Goal: Feedback & Contribution: Submit feedback/report problem

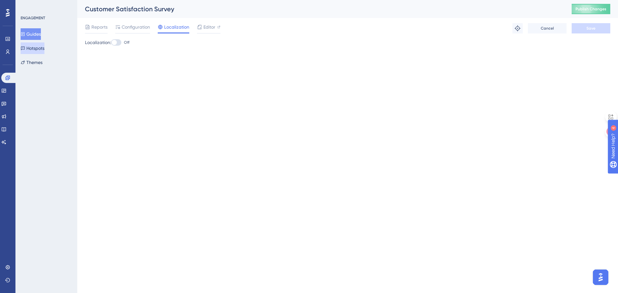
click at [33, 51] on button "Hotspots" at bounding box center [33, 48] width 24 height 12
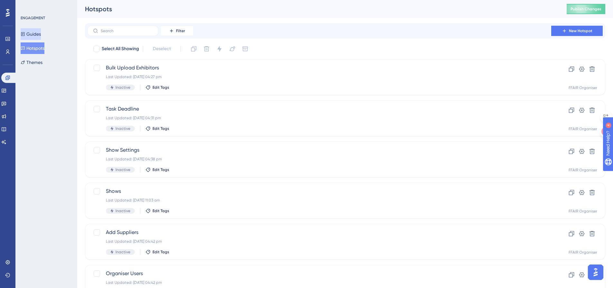
click at [31, 34] on button "Guides" at bounding box center [31, 34] width 20 height 12
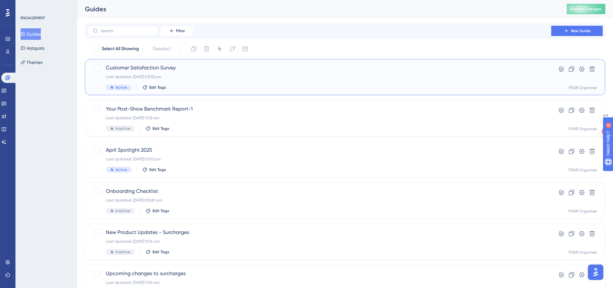
click at [460, 74] on div "Customer Satisfaction Survey Last Updated: [DATE] 03:33 pm Active Edit Tags" at bounding box center [319, 77] width 427 height 26
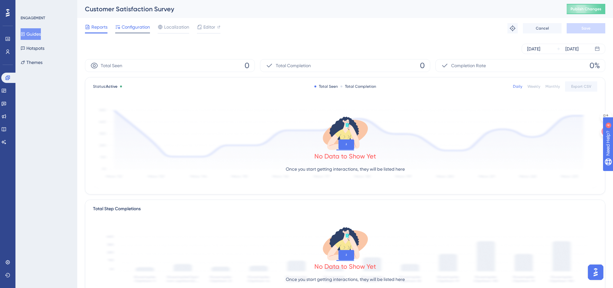
click at [143, 27] on span "Configuration" at bounding box center [136, 27] width 28 height 8
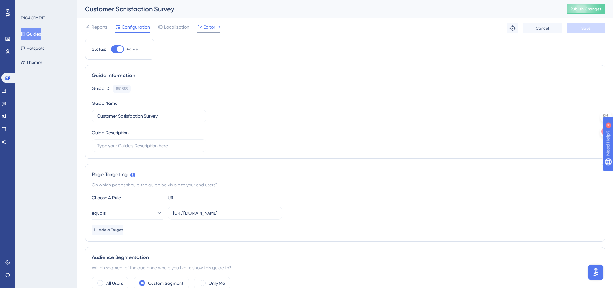
click at [201, 27] on icon at bounding box center [199, 26] width 5 height 5
click at [7, 263] on icon at bounding box center [7, 262] width 4 height 4
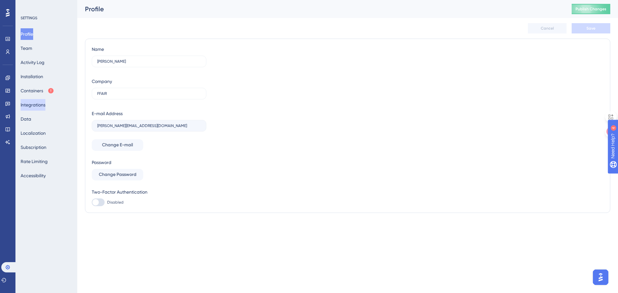
click at [36, 103] on button "Integrations" at bounding box center [33, 105] width 25 height 12
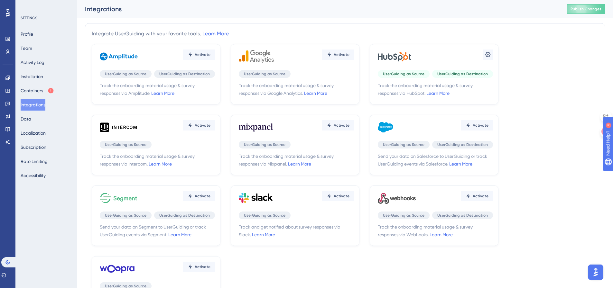
click at [456, 66] on div "Settings UserGuiding as Source UserGuiding as Destination Track the onboarding …" at bounding box center [434, 74] width 129 height 61
click at [486, 56] on icon at bounding box center [488, 54] width 6 height 6
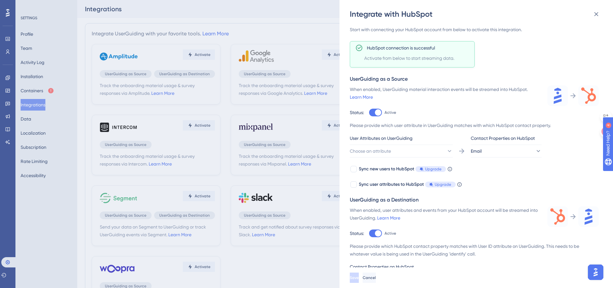
scroll to position [32, 0]
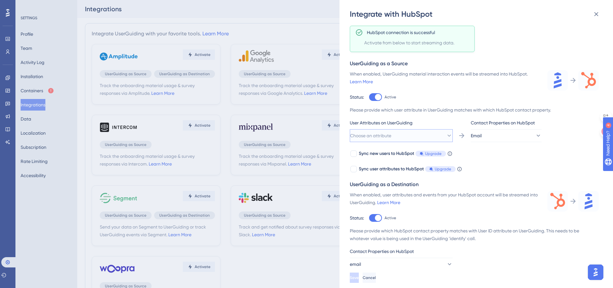
click at [383, 133] on span "Choose an attribute" at bounding box center [370, 136] width 41 height 8
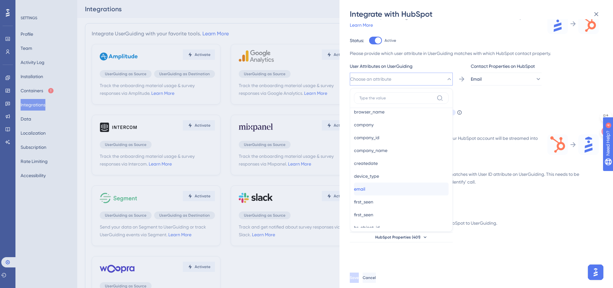
click at [359, 186] on button "email email" at bounding box center [401, 189] width 95 height 13
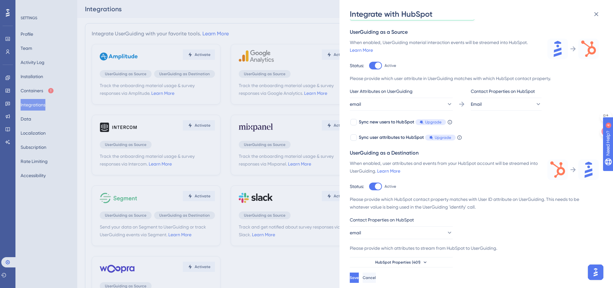
scroll to position [59, 0]
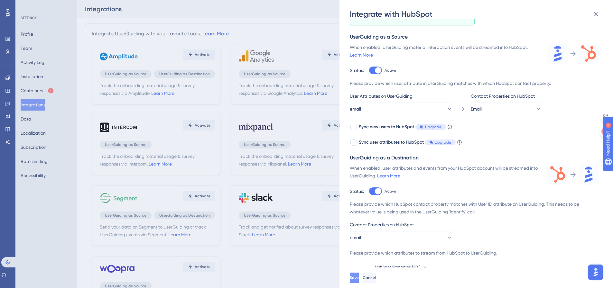
click at [359, 281] on span "Save" at bounding box center [354, 278] width 9 height 5
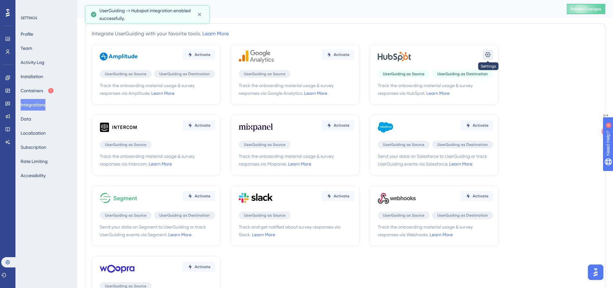
click at [489, 54] on icon at bounding box center [488, 54] width 6 height 6
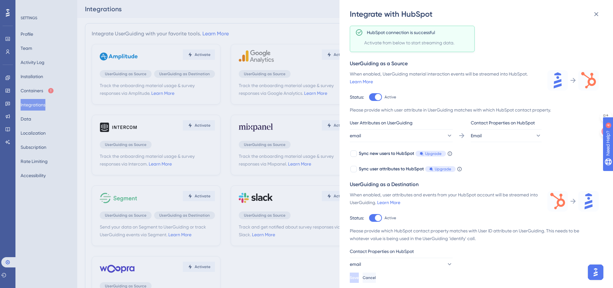
scroll to position [59, 0]
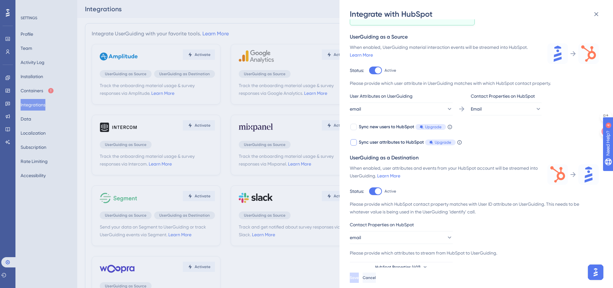
click at [460, 142] on icon at bounding box center [459, 142] width 4 height 4
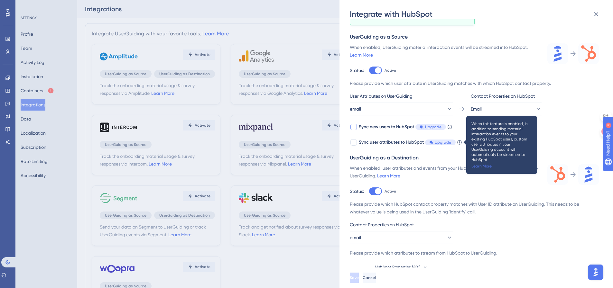
click at [451, 126] on icon at bounding box center [449, 127] width 5 height 5
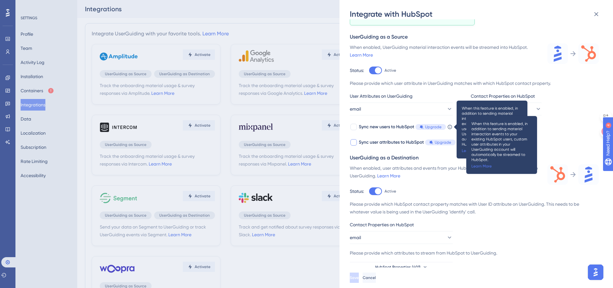
click at [530, 121] on span "When this feature is enabled, in addition to sending material interaction event…" at bounding box center [502, 141] width 61 height 41
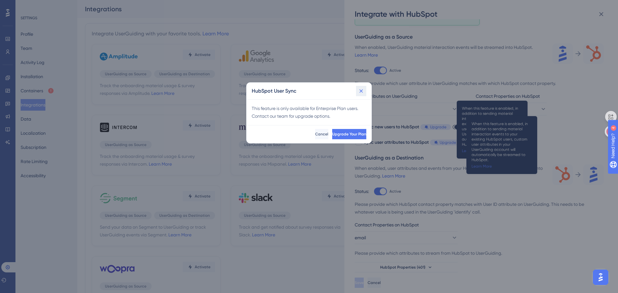
click at [360, 90] on icon at bounding box center [361, 91] width 6 height 6
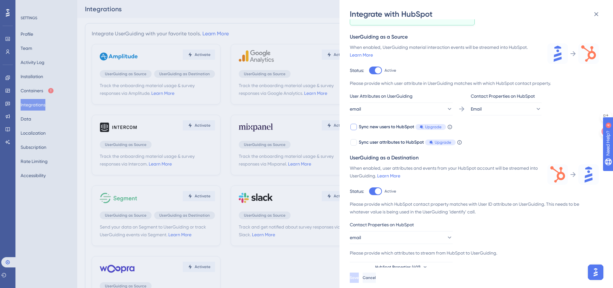
click at [451, 127] on icon at bounding box center [449, 127] width 5 height 5
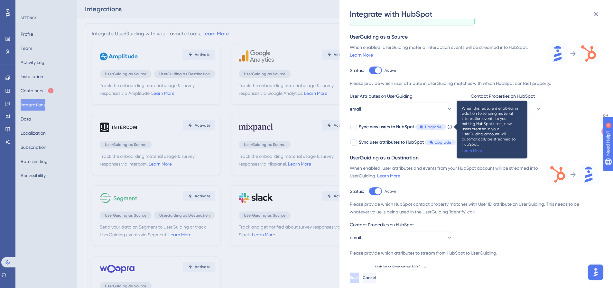
click at [433, 179] on div "When enabled, user attributes and events from your HubSpot account will be stre…" at bounding box center [445, 171] width 190 height 15
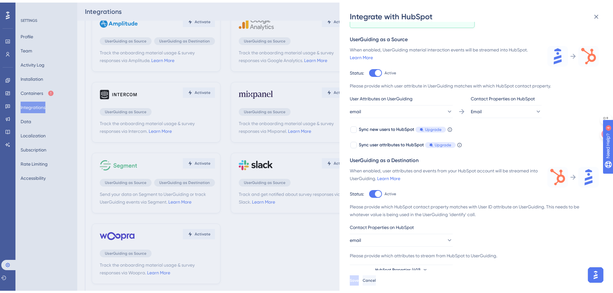
scroll to position [47, 0]
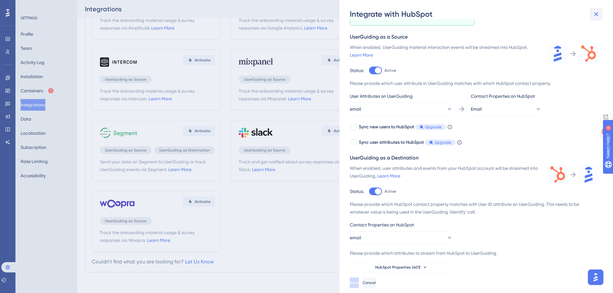
click at [593, 14] on icon at bounding box center [597, 14] width 8 height 8
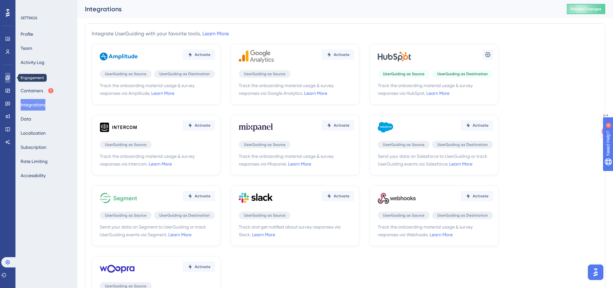
drag, startPoint x: 12, startPoint y: 78, endPoint x: 8, endPoint y: 72, distance: 6.7
click at [10, 78] on link at bounding box center [7, 78] width 5 height 10
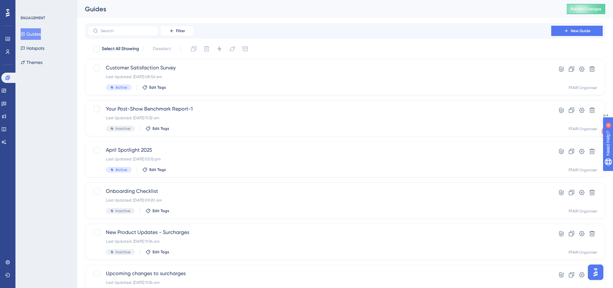
click at [39, 31] on button "Guides" at bounding box center [31, 34] width 20 height 12
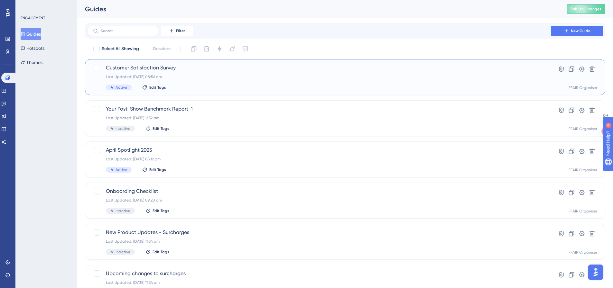
click at [204, 69] on span "Customer Satisfaction Survey" at bounding box center [319, 68] width 427 height 8
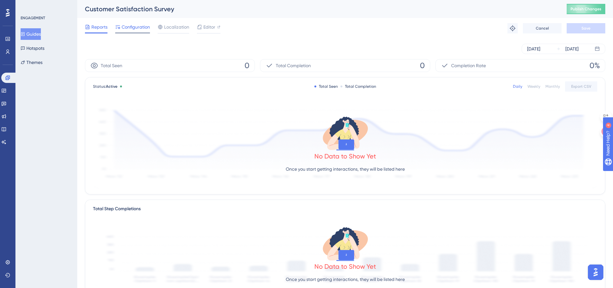
click at [140, 30] on span "Configuration" at bounding box center [136, 27] width 28 height 8
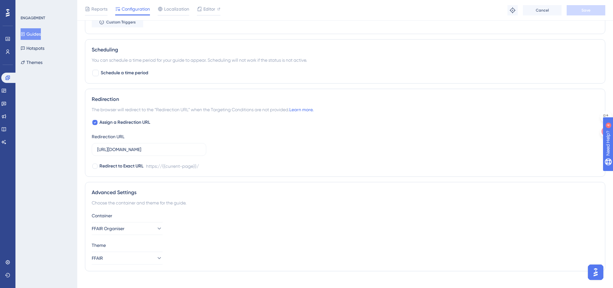
scroll to position [432, 0]
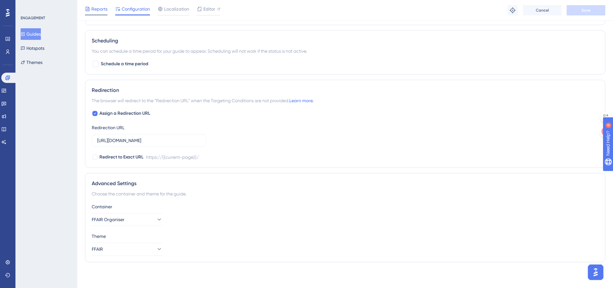
click at [100, 7] on span "Reports" at bounding box center [99, 9] width 16 height 8
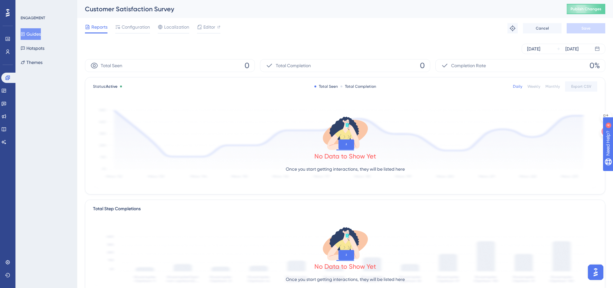
click at [600, 276] on img "Open AI Assistant Launcher" at bounding box center [596, 273] width 12 height 12
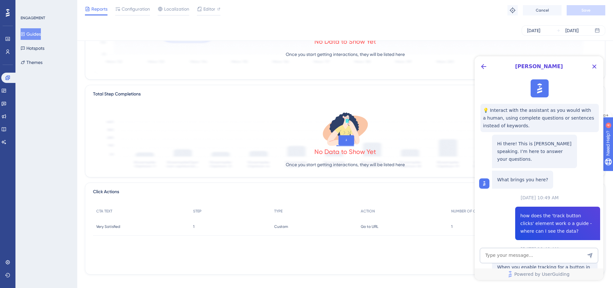
scroll to position [119, 0]
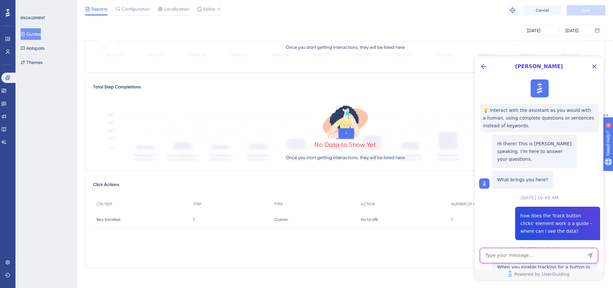
click at [556, 251] on textarea "AI Assistant Text Input" at bounding box center [539, 255] width 118 height 15
type textarea "how to find guide button ID"
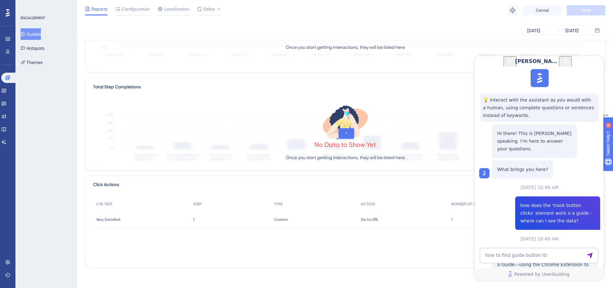
scroll to position [310, 0]
click at [29, 32] on button "Guides" at bounding box center [31, 34] width 20 height 12
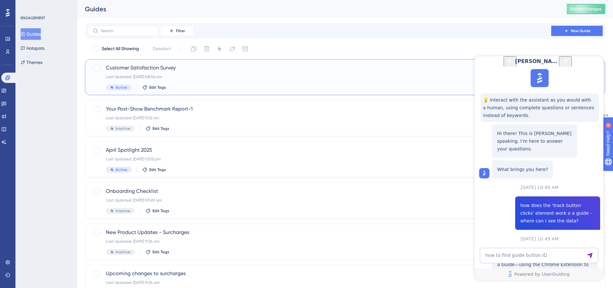
click at [246, 87] on div "Active Edit Tags" at bounding box center [319, 88] width 427 height 6
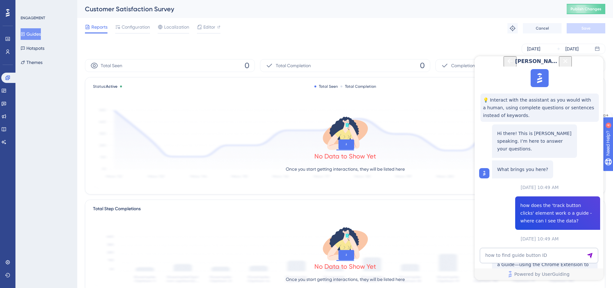
click at [569, 65] on icon "Close Button" at bounding box center [566, 61] width 8 height 8
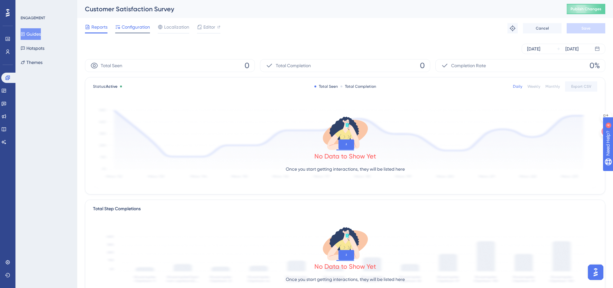
click at [132, 26] on span "Configuration" at bounding box center [136, 27] width 28 height 8
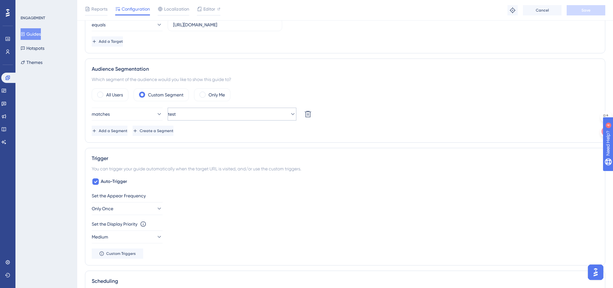
scroll to position [193, 0]
drag, startPoint x: 139, startPoint y: 206, endPoint x: 136, endPoint y: 206, distance: 3.5
click at [136, 206] on button "Only Once" at bounding box center [127, 207] width 71 height 13
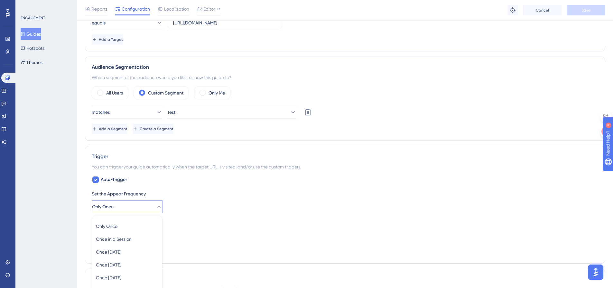
scroll to position [313, 0]
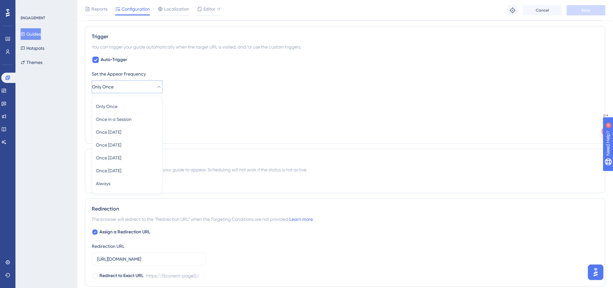
click at [73, 132] on div "ENGAGEMENT Guides Hotspots Themes" at bounding box center [46, 144] width 62 height 288
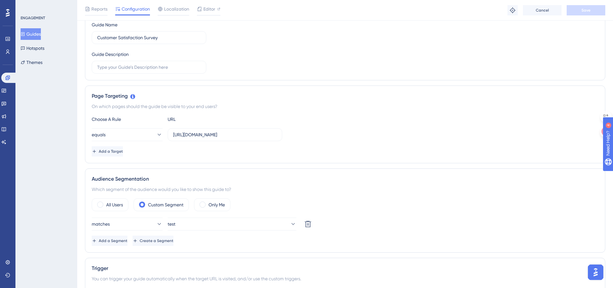
scroll to position [78, 0]
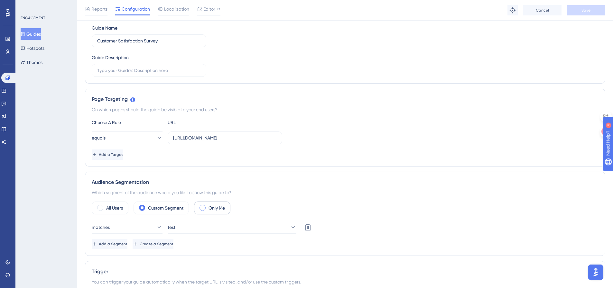
click at [211, 206] on label "Only Me" at bounding box center [217, 208] width 16 height 8
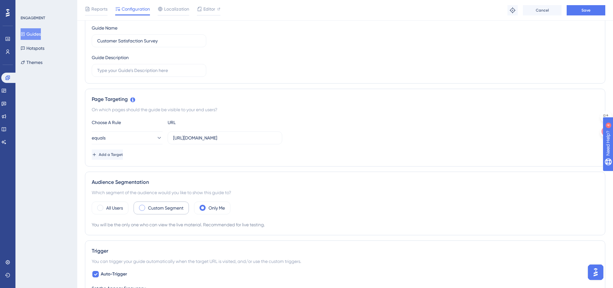
click at [163, 206] on label "Custom Segment" at bounding box center [165, 208] width 35 height 8
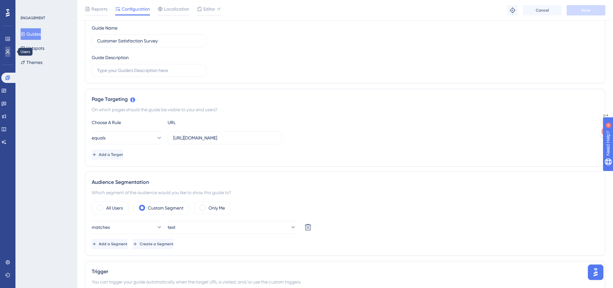
click at [9, 50] on icon at bounding box center [7, 51] width 5 height 5
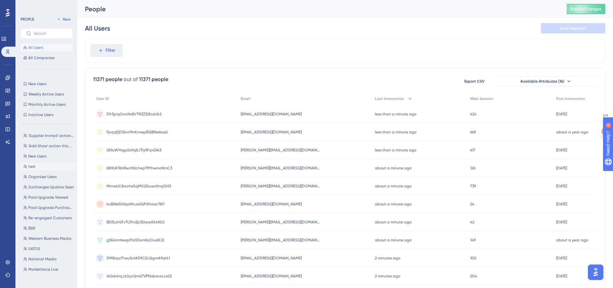
click at [40, 167] on button "test test" at bounding box center [49, 167] width 56 height 8
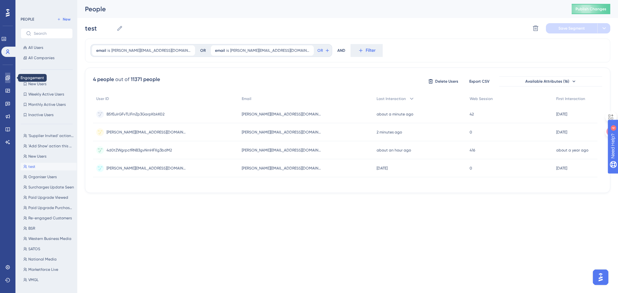
click at [9, 79] on icon at bounding box center [7, 78] width 4 height 4
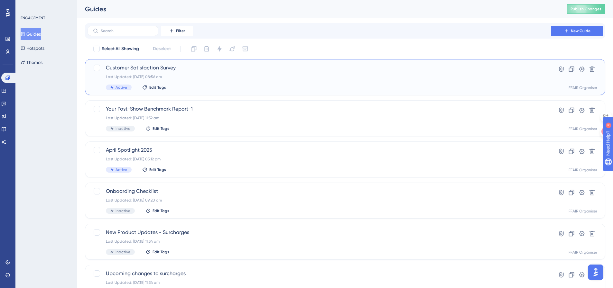
click at [238, 77] on div "Last Updated: [DATE] 08:56 am" at bounding box center [319, 76] width 427 height 5
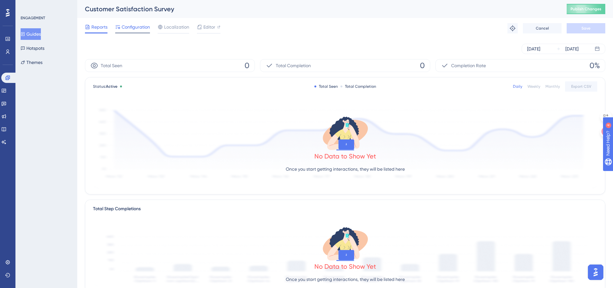
click at [134, 28] on span "Configuration" at bounding box center [136, 27] width 28 height 8
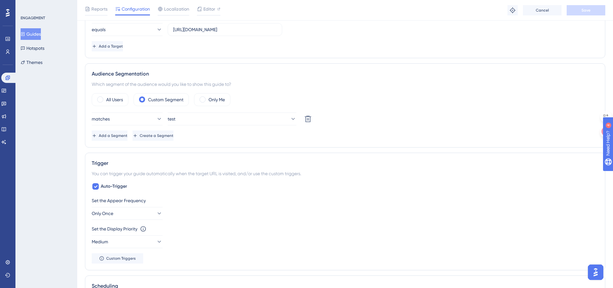
scroll to position [225, 0]
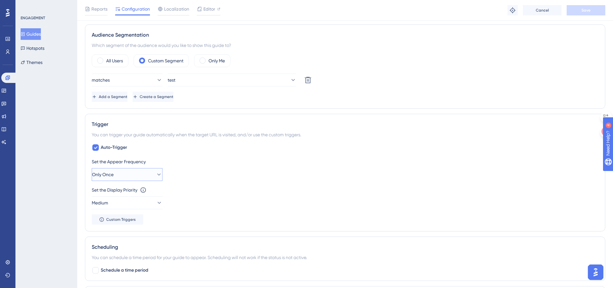
click at [122, 178] on button "Only Once" at bounding box center [127, 174] width 71 height 13
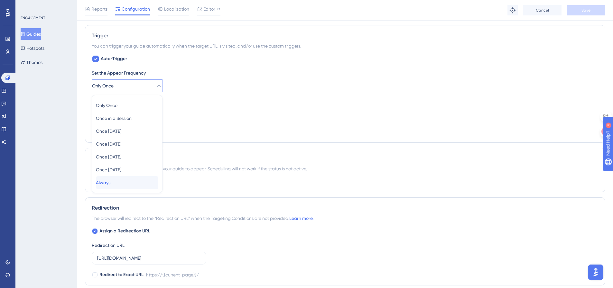
click at [107, 184] on span "Always" at bounding box center [103, 183] width 14 height 8
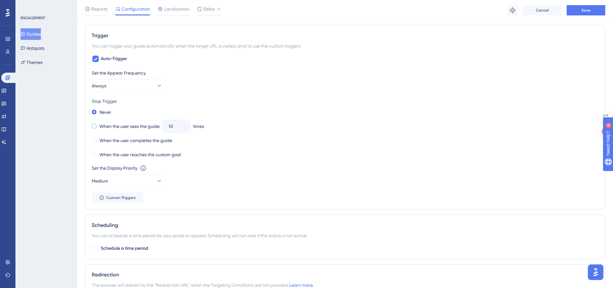
click at [121, 127] on label "When the user sees the guide" at bounding box center [129, 127] width 60 height 8
click at [167, 155] on label "When the user reaches the custom goal" at bounding box center [139, 155] width 81 height 8
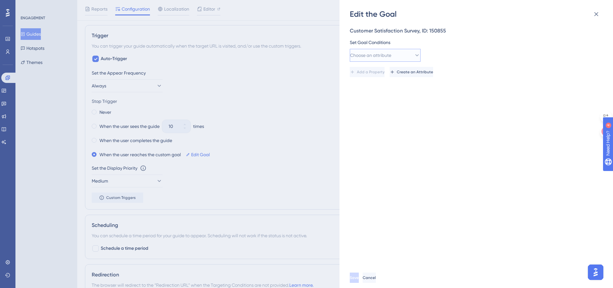
click at [400, 58] on button "Choose an attribute" at bounding box center [385, 55] width 71 height 13
click at [373, 145] on div "Guide Guide" at bounding box center [385, 146] width 62 height 13
click at [455, 55] on button "is seen" at bounding box center [457, 55] width 71 height 13
click at [391, 56] on button "Guide" at bounding box center [385, 55] width 71 height 13
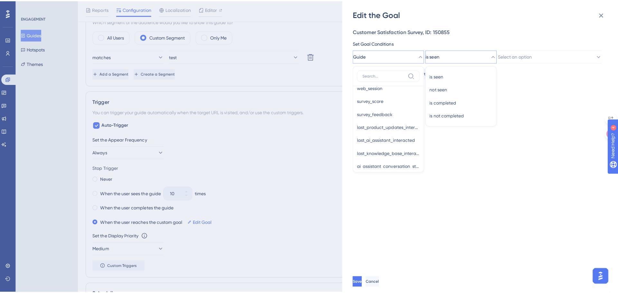
scroll to position [225, 0]
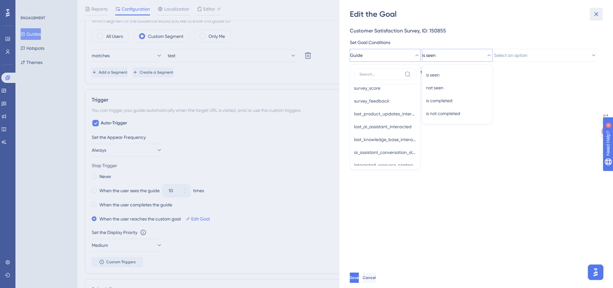
click at [593, 13] on icon at bounding box center [597, 14] width 8 height 8
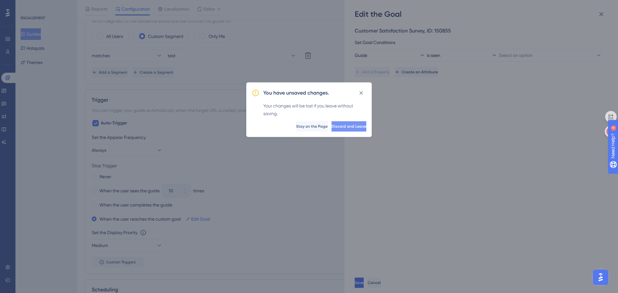
click at [332, 127] on span "Discard and Leave" at bounding box center [349, 126] width 35 height 5
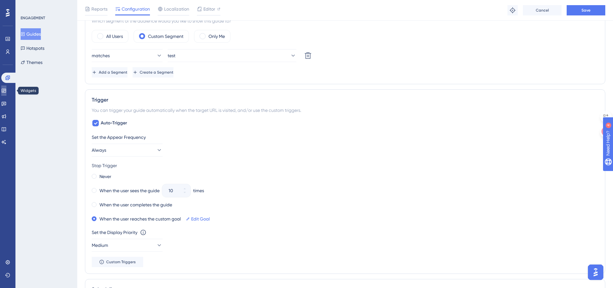
click at [6, 92] on icon at bounding box center [4, 91] width 4 height 4
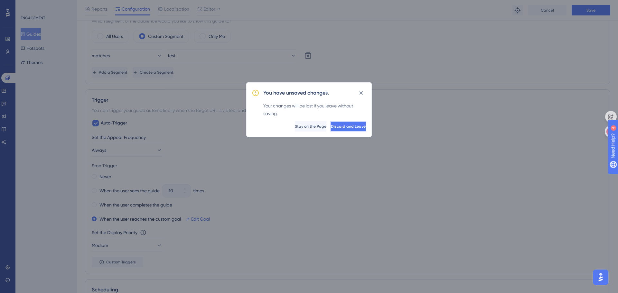
click at [330, 126] on button "Discard and Leave" at bounding box center [348, 126] width 36 height 10
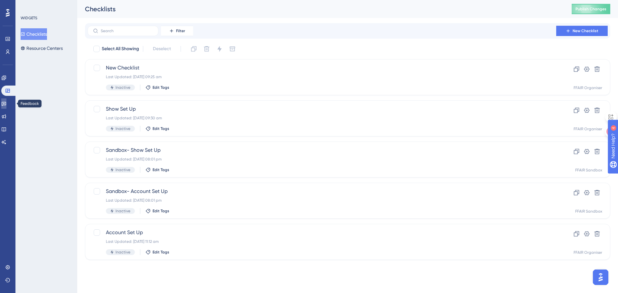
click at [6, 106] on link at bounding box center [3, 103] width 5 height 10
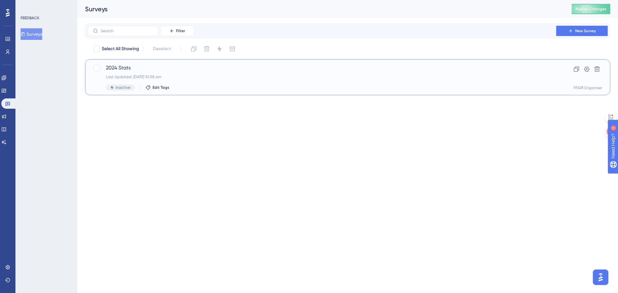
click at [247, 77] on div "Last Updated: [DATE] 10:58 am" at bounding box center [322, 76] width 432 height 5
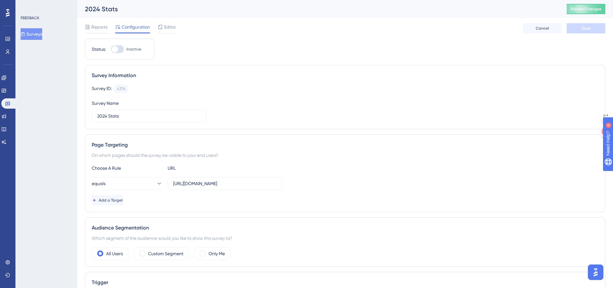
click at [30, 34] on button "Surveys" at bounding box center [32, 34] width 22 height 12
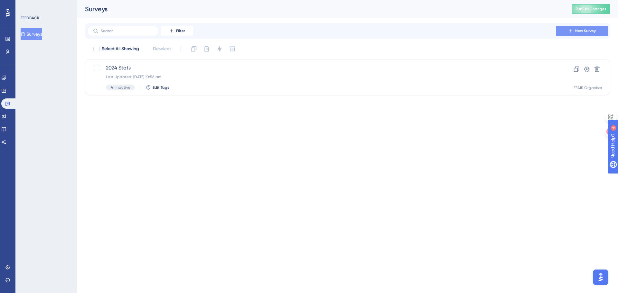
click at [571, 29] on icon at bounding box center [570, 30] width 5 height 5
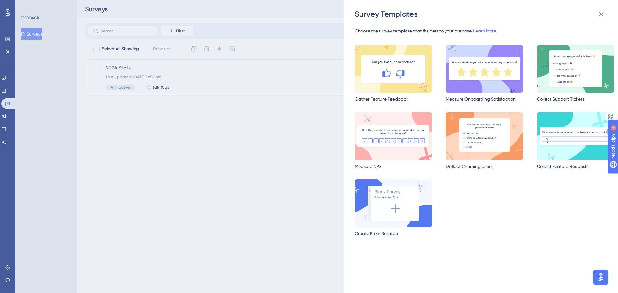
click at [405, 192] on img at bounding box center [393, 204] width 77 height 48
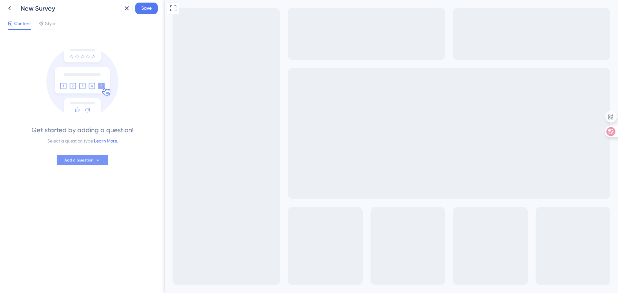
click at [83, 159] on span "Add a Question" at bounding box center [78, 160] width 29 height 5
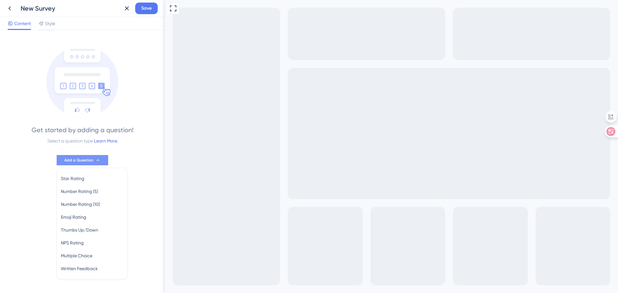
scroll to position [12, 0]
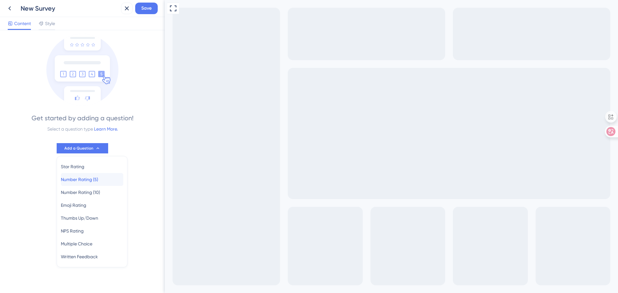
click at [64, 176] on span "Number Rating (5)" at bounding box center [79, 180] width 37 height 8
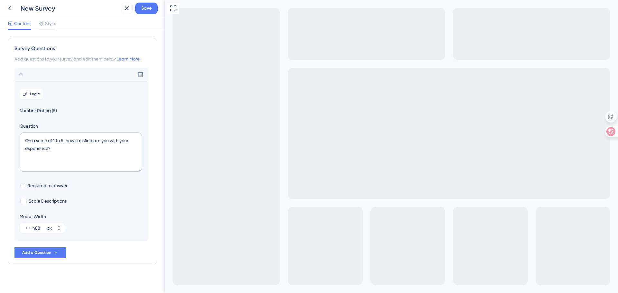
scroll to position [5, 0]
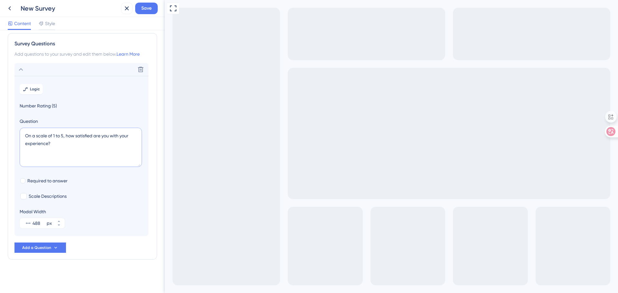
click at [73, 148] on textarea "On a scale of 1 to 5, how satisfied are you with your experience?" at bounding box center [81, 147] width 122 height 39
click at [50, 27] on span "Style" at bounding box center [50, 24] width 10 height 8
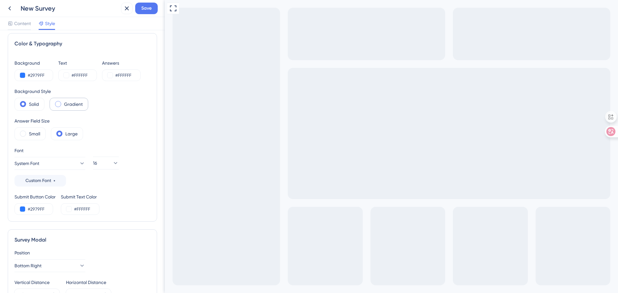
click at [58, 105] on span at bounding box center [58, 104] width 6 height 6
click at [63, 102] on input "radio" at bounding box center [63, 102] width 0 height 0
click at [38, 105] on label "Solid" at bounding box center [34, 104] width 10 height 8
click at [30, 133] on label "Small" at bounding box center [34, 134] width 11 height 8
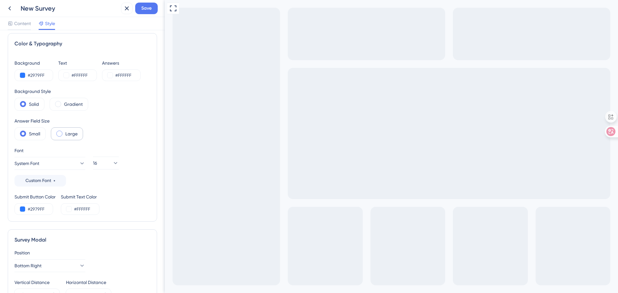
click at [65, 136] on label "Large" at bounding box center [71, 134] width 12 height 8
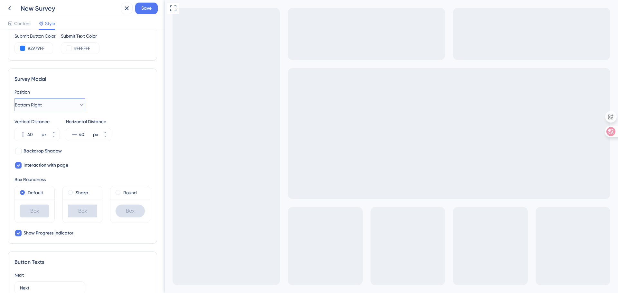
click at [61, 108] on button "Bottom Right" at bounding box center [49, 104] width 71 height 13
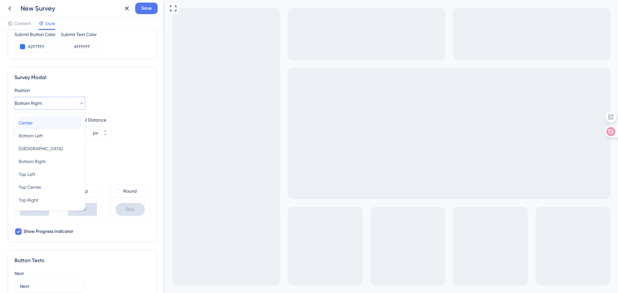
click at [30, 122] on span "Center" at bounding box center [26, 123] width 14 height 8
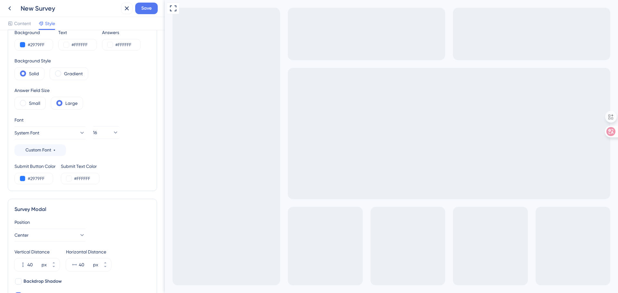
scroll to position [0, 0]
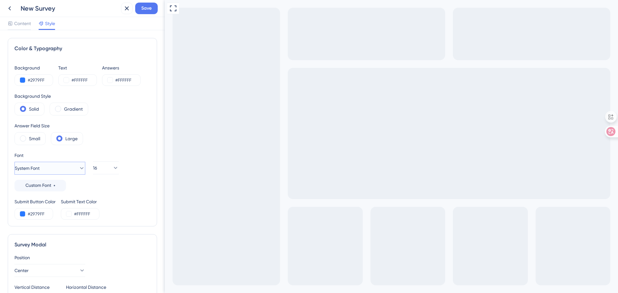
click at [55, 172] on button "System Font" at bounding box center [49, 168] width 71 height 13
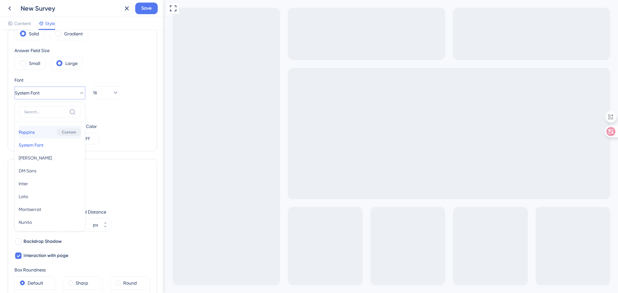
click at [31, 128] on span "Poppins" at bounding box center [27, 132] width 16 height 8
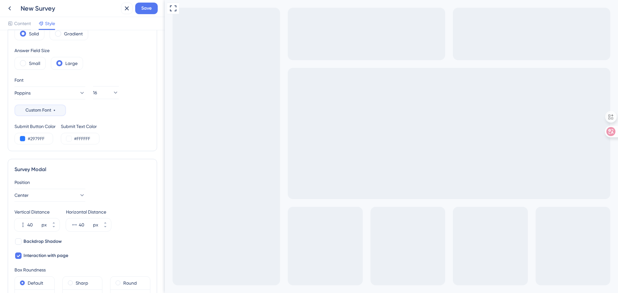
click at [38, 110] on span "Custom Font" at bounding box center [38, 111] width 26 height 8
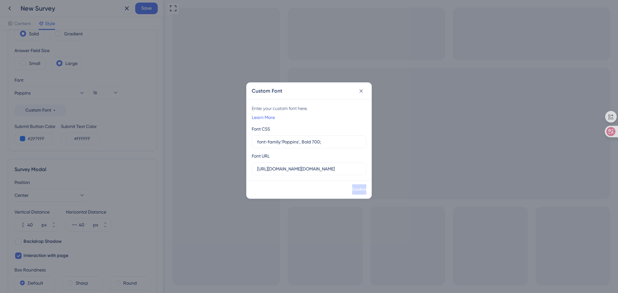
click at [47, 98] on div "Custom Font Enter your custom font here. Learn More Font CSS font-family:'Poppi…" at bounding box center [309, 146] width 618 height 293
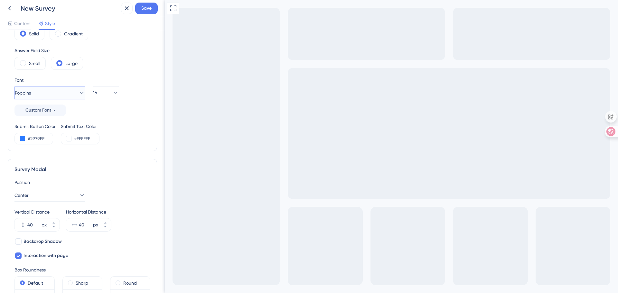
click at [48, 92] on button "Poppins" at bounding box center [49, 93] width 71 height 13
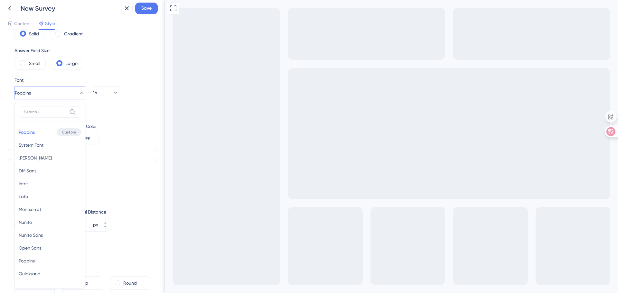
scroll to position [108, 0]
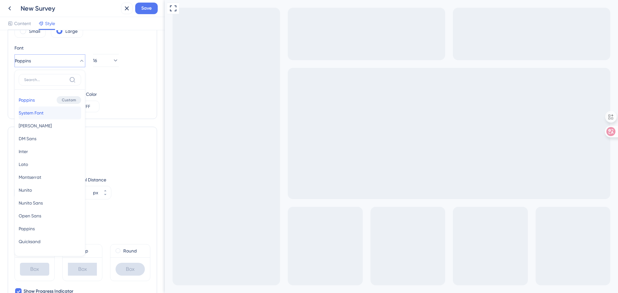
click at [41, 112] on span "System Font" at bounding box center [31, 113] width 25 height 8
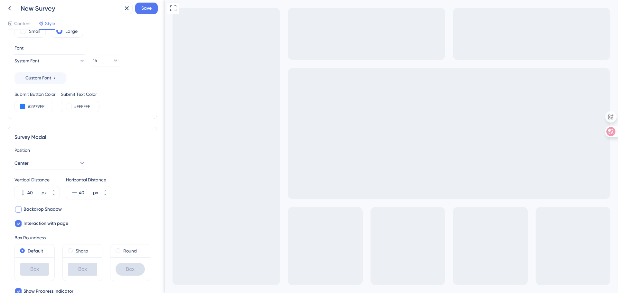
click at [43, 210] on span "Backdrop Shadow" at bounding box center [42, 210] width 38 height 8
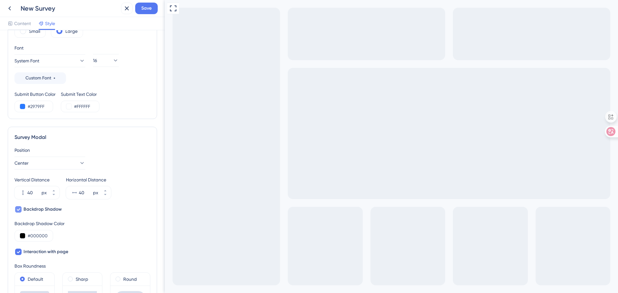
click at [43, 210] on span "Backdrop Shadow" at bounding box center [42, 210] width 38 height 8
checkbox input "false"
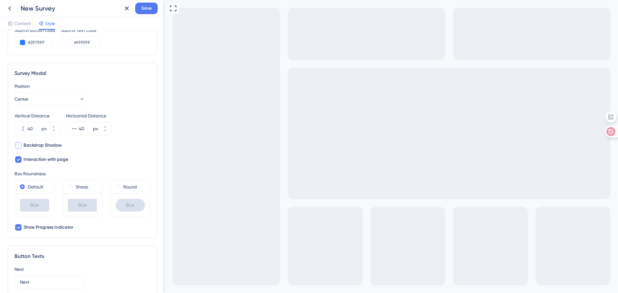
scroll to position [172, 0]
click at [43, 225] on span "Show Progress Indicator" at bounding box center [48, 227] width 50 height 8
checkbox input "true"
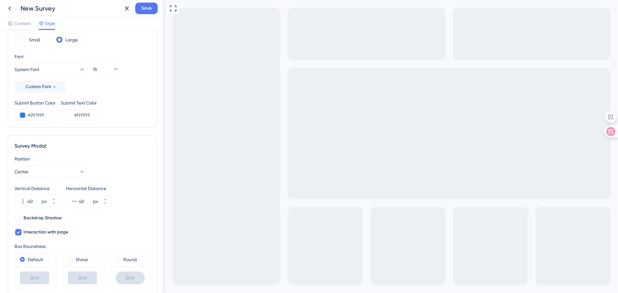
scroll to position [0, 0]
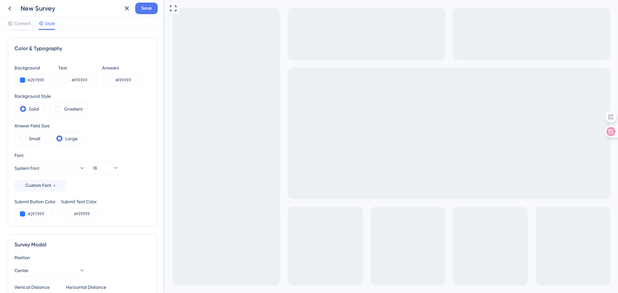
click at [110, 66] on div "Answers" at bounding box center [121, 68] width 39 height 8
click at [60, 66] on div "Text" at bounding box center [77, 68] width 39 height 8
click at [14, 15] on div "New Survey Save" at bounding box center [82, 8] width 165 height 17
click at [24, 25] on span "Content" at bounding box center [22, 24] width 17 height 8
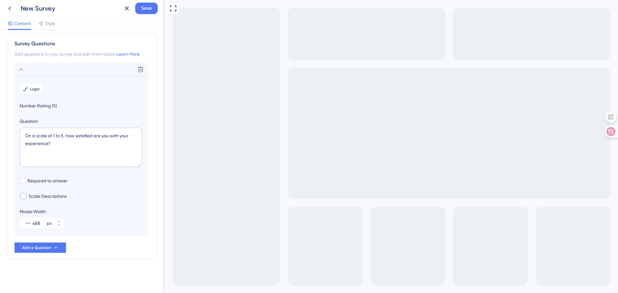
click at [42, 195] on span "Scale Descriptions" at bounding box center [48, 196] width 38 height 8
checkbox input "true"
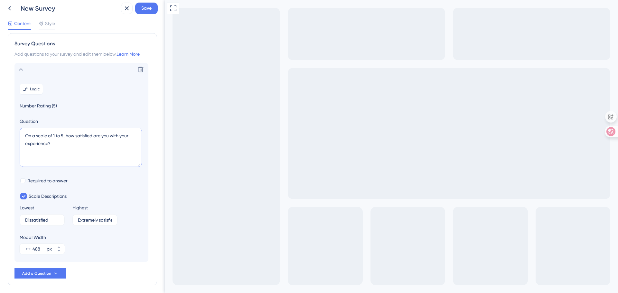
drag, startPoint x: 47, startPoint y: 144, endPoint x: 122, endPoint y: 137, distance: 75.3
click at [122, 137] on textarea "On a scale of 1 to 5, how satisfied are you with your experience?" at bounding box center [81, 147] width 122 height 39
click at [131, 135] on textarea "On a scale of 1 to 5, how satisfied are you with FFAIR?" at bounding box center [81, 147] width 122 height 39
type textarea "On a scale of 1 to 5, how satisfied are you with FFAIR right now?"
click at [156, 113] on div "Survey Questions Add questions to your survey and edit them below. Learn More D…" at bounding box center [82, 161] width 165 height 263
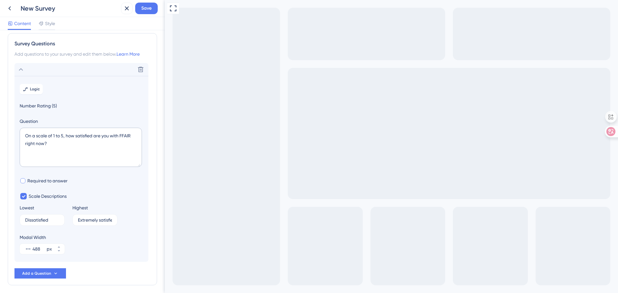
scroll to position [31, 0]
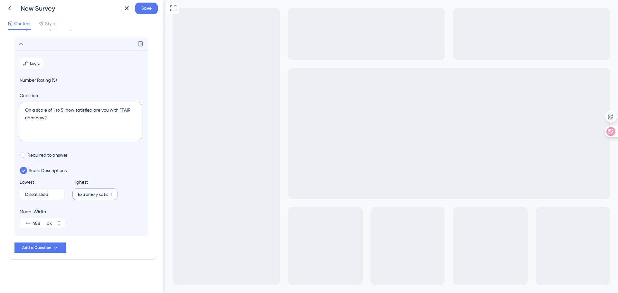
click at [89, 192] on input "Extremely satisfied" at bounding box center [93, 194] width 30 height 5
click at [88, 195] on input "Extremely satisfied" at bounding box center [93, 194] width 30 height 5
type input "Very satisfied"
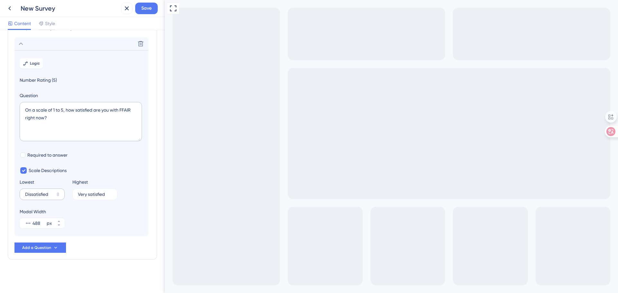
click at [23, 194] on label "Dissatisfied 8" at bounding box center [42, 195] width 45 height 12
click at [25, 194] on input "Dissatisfied" at bounding box center [39, 194] width 29 height 5
click at [26, 197] on label "Dissatisfied 8" at bounding box center [42, 195] width 45 height 12
click at [26, 197] on input "Dissatisfied" at bounding box center [39, 194] width 29 height 5
click at [25, 195] on input "Dissatisfied" at bounding box center [39, 194] width 29 height 5
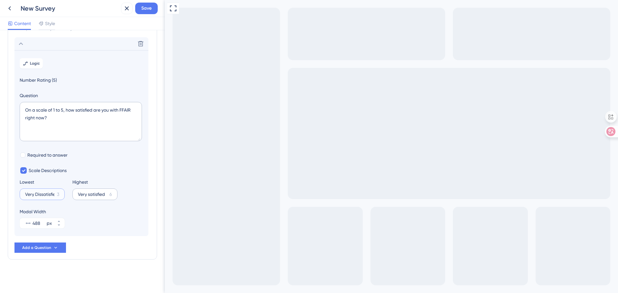
type input "Very Dissatisfied"
click at [89, 195] on input "Very satisfied" at bounding box center [92, 194] width 29 height 5
type input "Very Satisfied"
click at [57, 220] on icon at bounding box center [59, 222] width 4 height 4
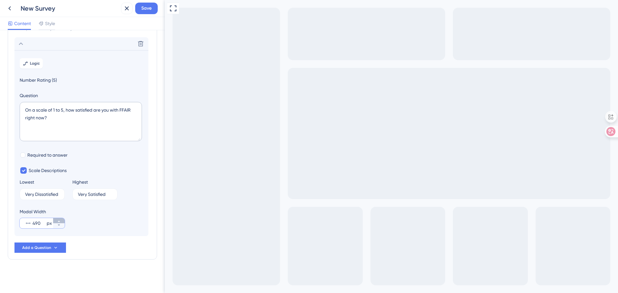
click at [57, 220] on icon at bounding box center [59, 222] width 4 height 4
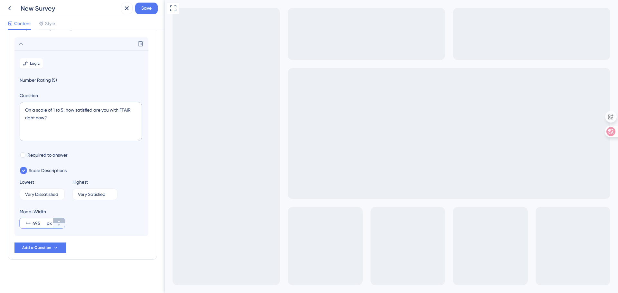
click at [57, 220] on icon at bounding box center [59, 222] width 4 height 4
click at [60, 221] on icon at bounding box center [59, 222] width 4 height 4
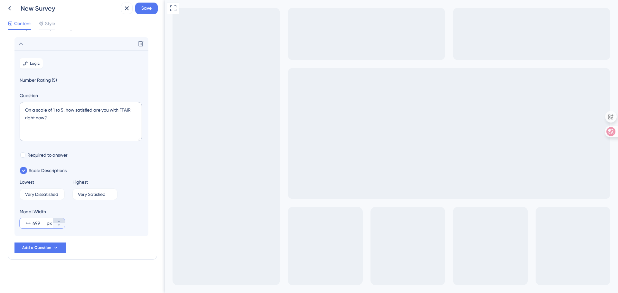
type input "500"
click at [60, 247] on button "Add a Question" at bounding box center [39, 248] width 51 height 10
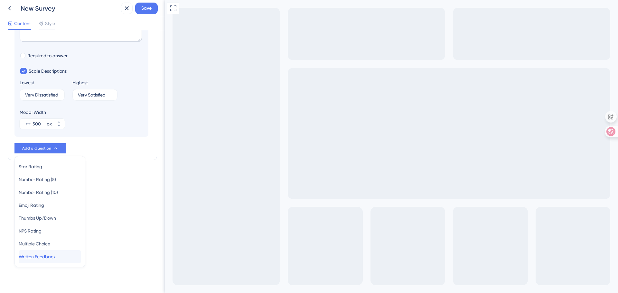
click at [42, 259] on span "Written Feedback" at bounding box center [37, 257] width 37 height 8
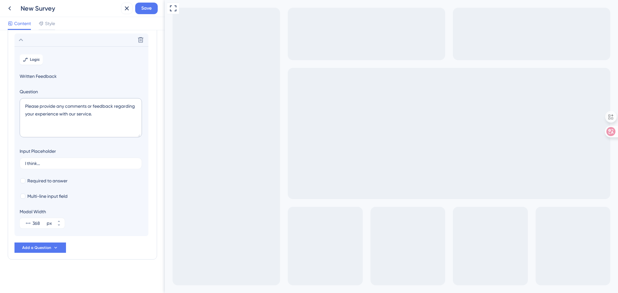
scroll to position [52, 0]
drag, startPoint x: 94, startPoint y: 115, endPoint x: 5, endPoint y: 101, distance: 89.6
click at [5, 101] on div "Survey Questions Add questions to your survey and edit them below. Learn More O…" at bounding box center [82, 161] width 165 height 263
type textarea "I"
type textarea "Please tell us why you feel this way?"
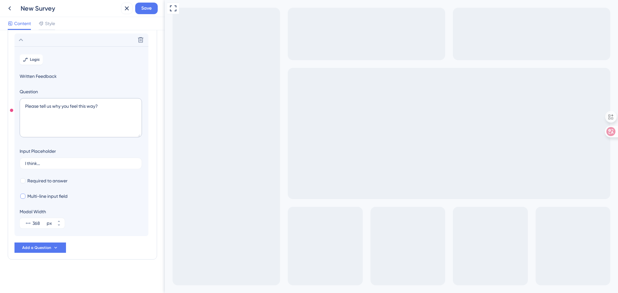
click at [34, 198] on span "Multi-line input field" at bounding box center [47, 196] width 40 height 8
checkbox input "true"
click at [57, 221] on icon at bounding box center [59, 222] width 4 height 4
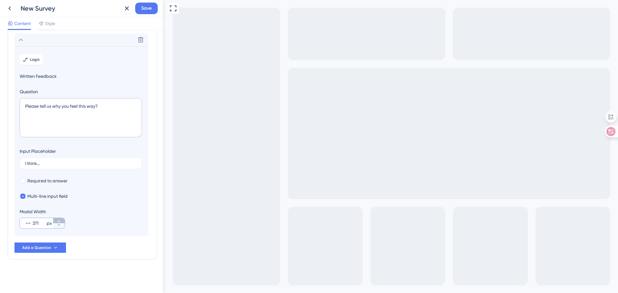
click at [57, 221] on icon at bounding box center [59, 222] width 4 height 4
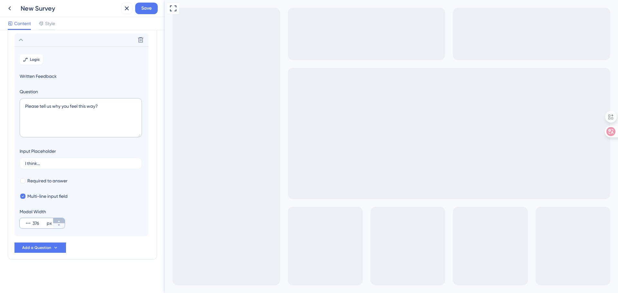
click at [57, 221] on icon at bounding box center [59, 222] width 4 height 4
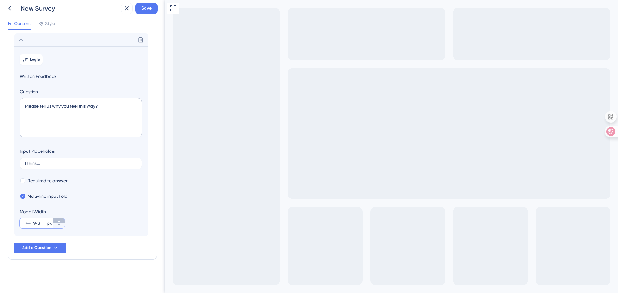
click at [57, 221] on icon at bounding box center [59, 222] width 4 height 4
click at [56, 221] on button "497 px" at bounding box center [59, 220] width 12 height 5
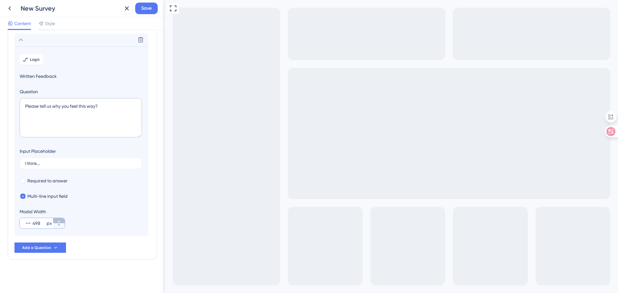
click at [56, 221] on button "498 px" at bounding box center [59, 220] width 12 height 5
click at [56, 221] on button "499 px" at bounding box center [59, 220] width 12 height 5
type input "500"
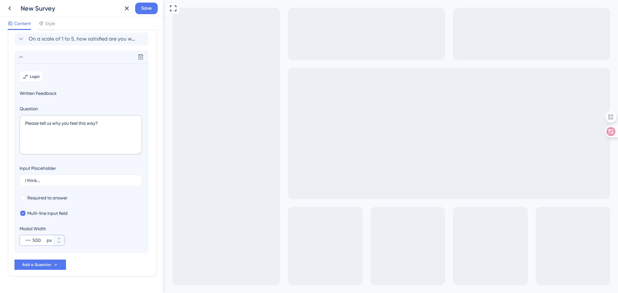
scroll to position [20, 0]
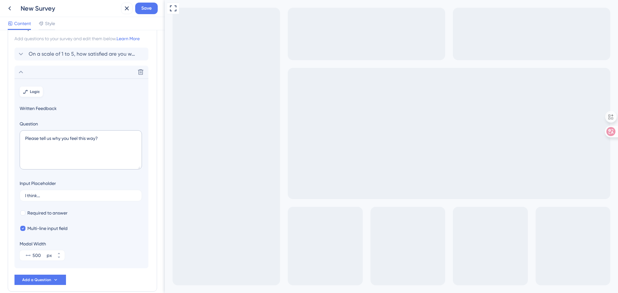
click at [36, 90] on span "Logic" at bounding box center [35, 91] width 10 height 5
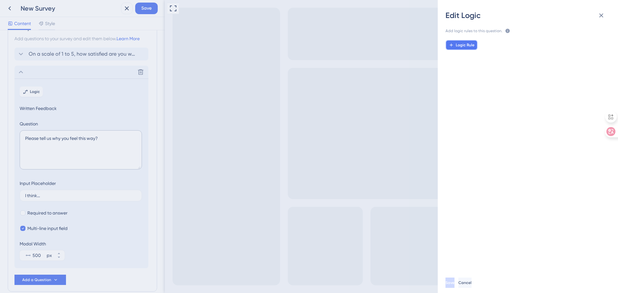
click at [463, 44] on span "Logic Rule" at bounding box center [465, 44] width 19 height 5
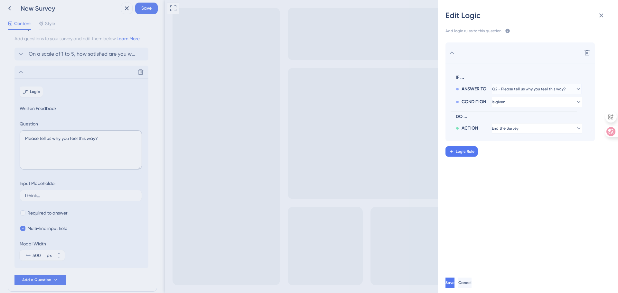
click at [561, 90] on span "Q2 - Please tell us why you feel this way?" at bounding box center [528, 89] width 73 height 5
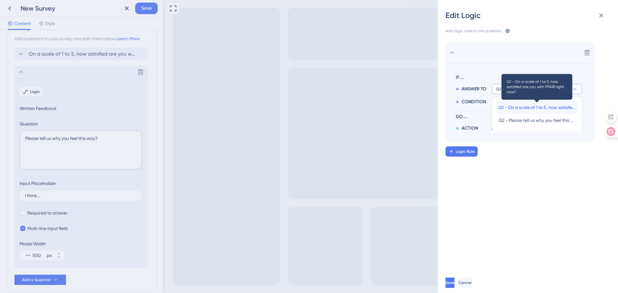
click at [558, 108] on span "Q1 - On a scale of 1 to 5, how satisfied are you with FFAIR right now?" at bounding box center [537, 108] width 77 height 8
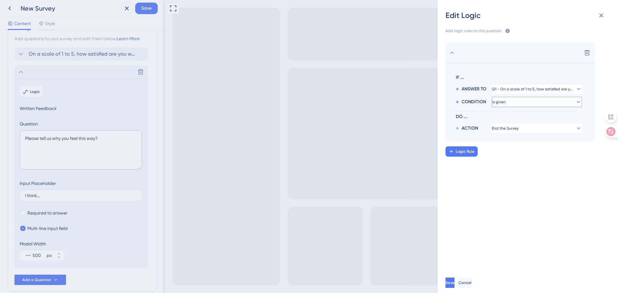
click at [551, 94] on button "is given" at bounding box center [537, 89] width 90 height 10
click at [512, 172] on div "is is" at bounding box center [537, 171] width 77 height 13
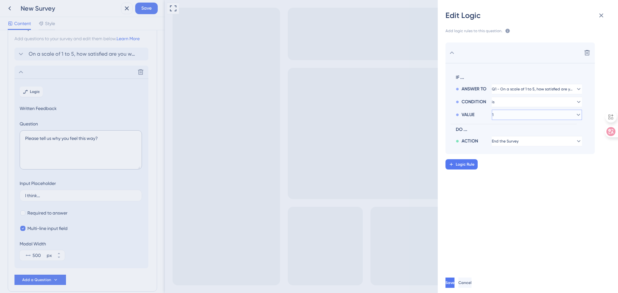
click at [512, 94] on button "1" at bounding box center [537, 89] width 90 height 10
click at [503, 183] on div "5 5" at bounding box center [537, 184] width 77 height 13
click at [500, 141] on span "End the Survey" at bounding box center [505, 141] width 27 height 5
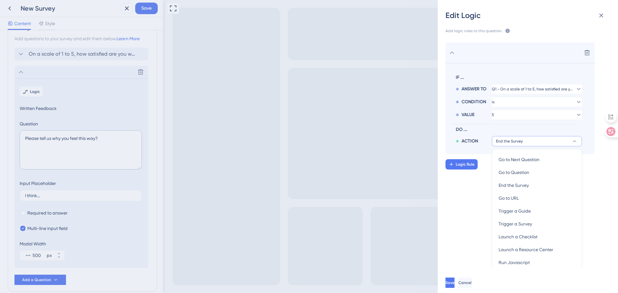
scroll to position [6, 0]
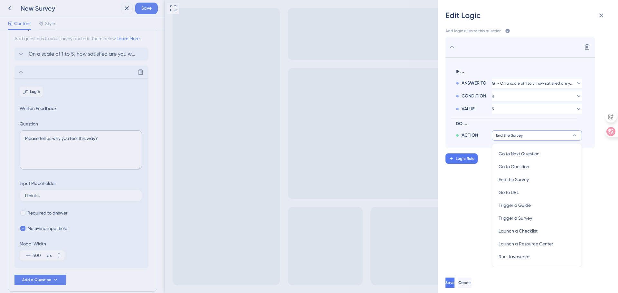
click at [519, 134] on span "End the Survey" at bounding box center [509, 135] width 27 height 5
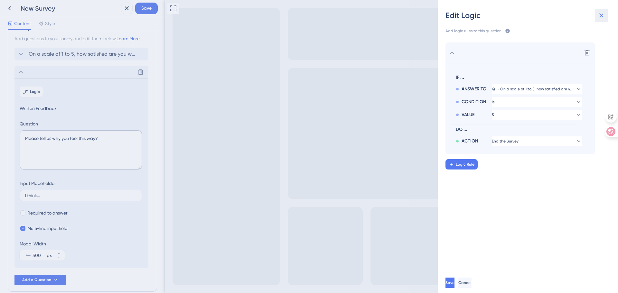
click at [601, 14] on icon at bounding box center [601, 16] width 8 height 8
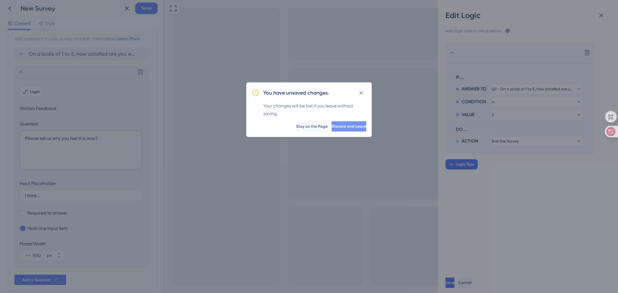
click at [332, 125] on span "Discard and Leave" at bounding box center [349, 126] width 35 height 5
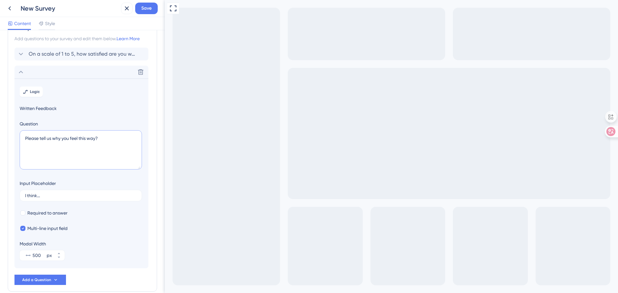
click at [41, 140] on textarea "Please tell us why you feel this way?" at bounding box center [81, 149] width 122 height 39
type textarea "Please can you tell us why you feel this way?"
click at [43, 196] on input "I think..." at bounding box center [80, 195] width 111 height 5
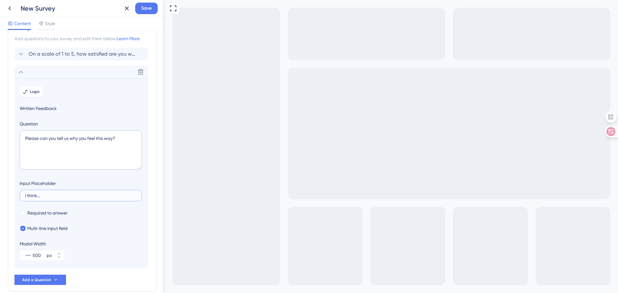
click at [29, 196] on input "I think..." at bounding box center [80, 195] width 111 height 5
click at [40, 198] on label "I think..." at bounding box center [81, 196] width 122 height 12
click at [40, 198] on input "I think..." at bounding box center [80, 195] width 111 height 5
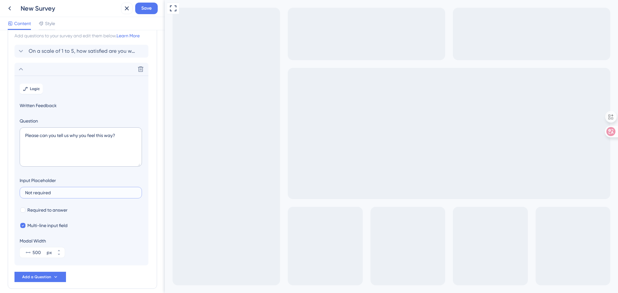
scroll to position [52, 0]
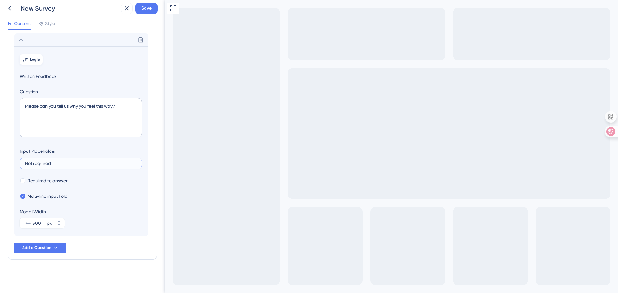
type input "Not required"
click at [32, 57] on span "Logic" at bounding box center [35, 59] width 10 height 5
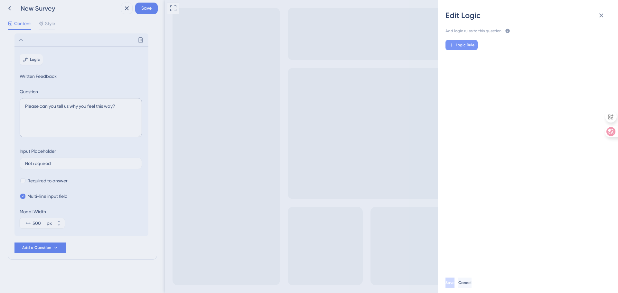
click at [469, 45] on span "Logic Rule" at bounding box center [465, 44] width 19 height 5
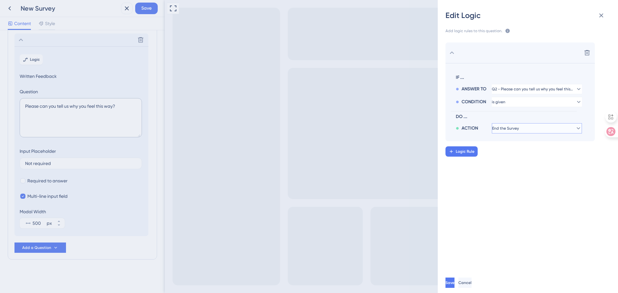
click at [519, 130] on span "End the Survey" at bounding box center [505, 128] width 27 height 5
click at [519, 130] on span "End the Survey" at bounding box center [509, 128] width 27 height 5
click at [457, 152] on span "Logic Rule" at bounding box center [465, 151] width 19 height 5
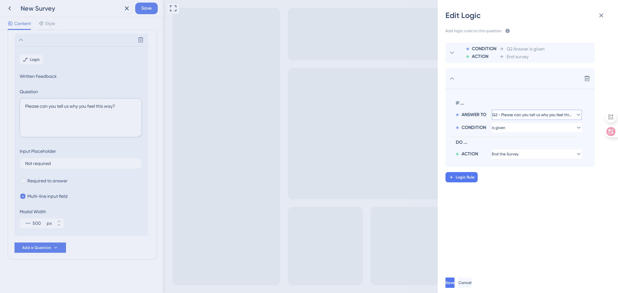
click at [525, 117] on span "Q2 - Please can you tell us why you feel this way?" at bounding box center [532, 114] width 80 height 5
click at [525, 117] on span "Q2 - Please can you tell us why you feel this way?" at bounding box center [532, 114] width 73 height 5
click at [524, 120] on button "is given" at bounding box center [537, 115] width 90 height 10
click at [508, 156] on span "is not given" at bounding box center [510, 159] width 23 height 8
click at [452, 282] on button "Save" at bounding box center [449, 283] width 9 height 10
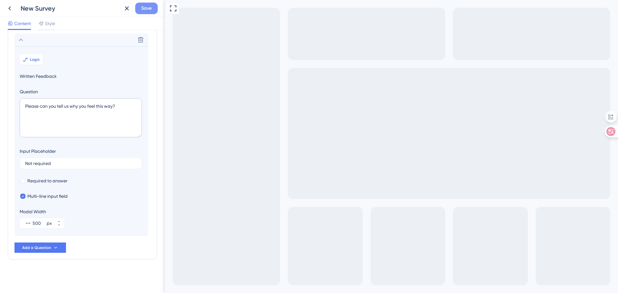
click at [139, 6] on button "Save" at bounding box center [146, 9] width 23 height 12
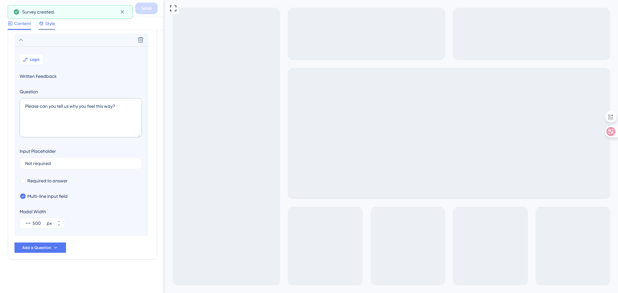
click at [45, 23] on span "Style" at bounding box center [50, 24] width 10 height 8
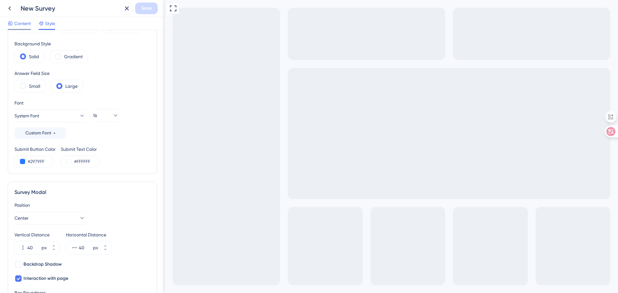
click at [23, 25] on span "Content" at bounding box center [22, 24] width 17 height 8
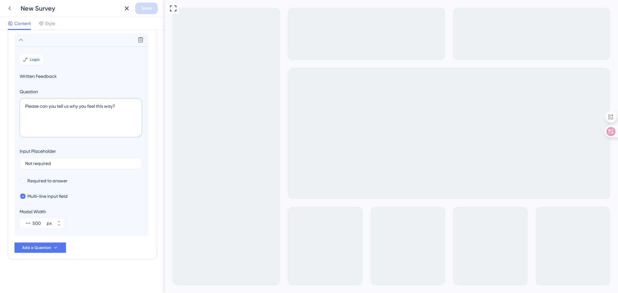
click at [11, 11] on icon at bounding box center [10, 9] width 8 height 8
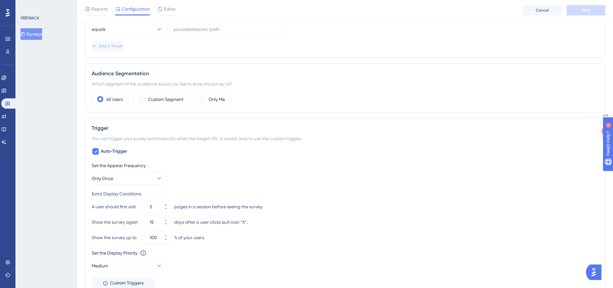
scroll to position [61, 0]
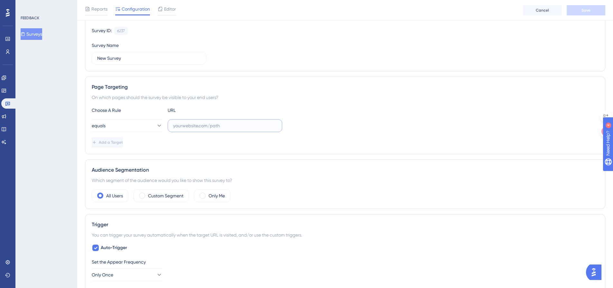
click at [178, 128] on input "text" at bounding box center [225, 125] width 104 height 7
type input "[DOMAIN_NAME]"
click at [146, 193] on div "Custom Segment" at bounding box center [161, 196] width 55 height 13
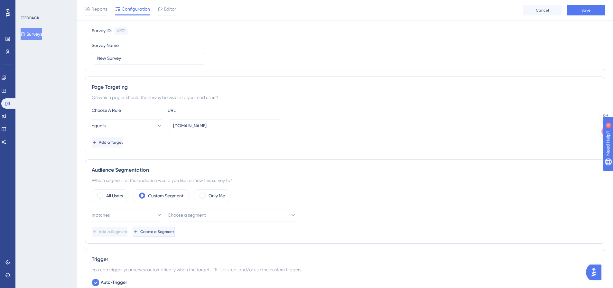
click at [173, 233] on span "Create a Segment" at bounding box center [157, 231] width 34 height 5
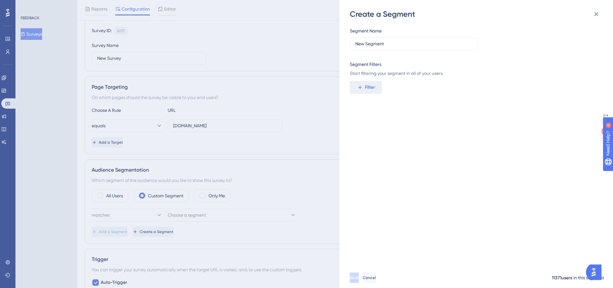
click at [179, 220] on div "Create a Segment Segment Name New Segment Segment Filters Start filtering your …" at bounding box center [306, 144] width 613 height 288
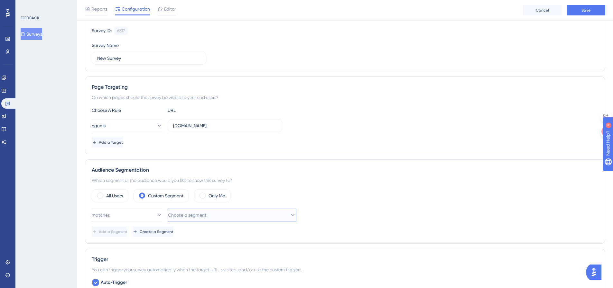
click at [176, 215] on span "Choose a segment" at bounding box center [187, 215] width 38 height 8
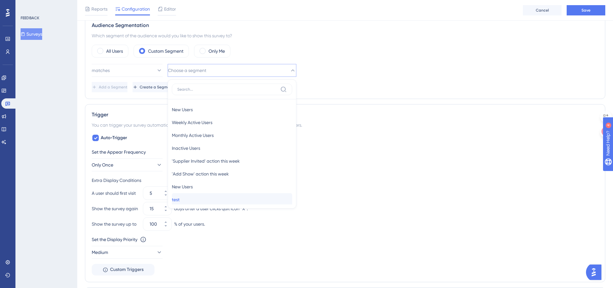
click at [195, 198] on div "test test" at bounding box center [232, 199] width 120 height 13
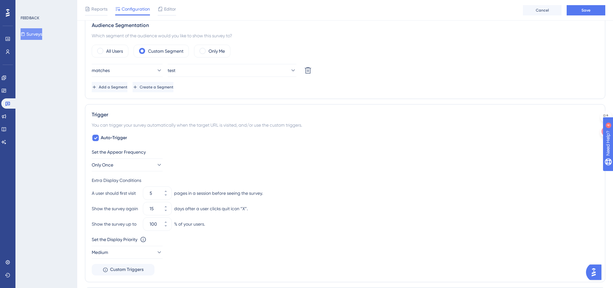
click at [353, 71] on div "matches test Delete" at bounding box center [345, 70] width 507 height 13
click at [112, 168] on span "Only Once" at bounding box center [103, 165] width 22 height 8
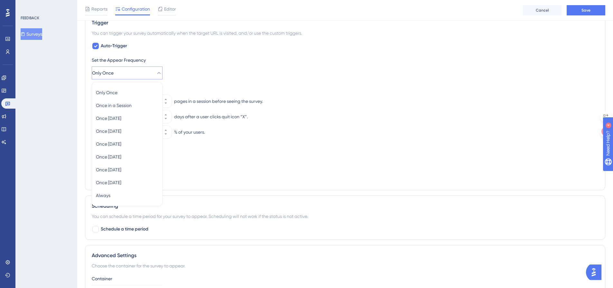
click at [120, 73] on button "Only Once" at bounding box center [127, 73] width 71 height 13
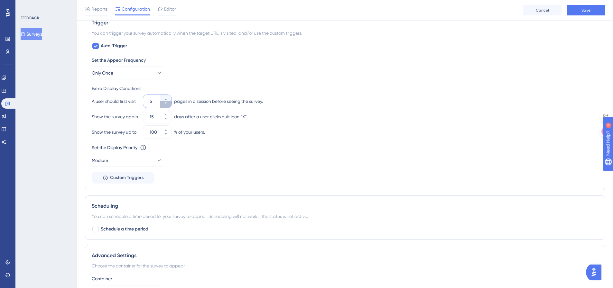
click at [164, 103] on icon at bounding box center [166, 103] width 4 height 4
type input "1"
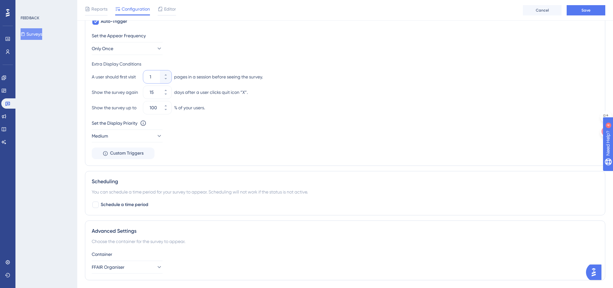
scroll to position [353, 0]
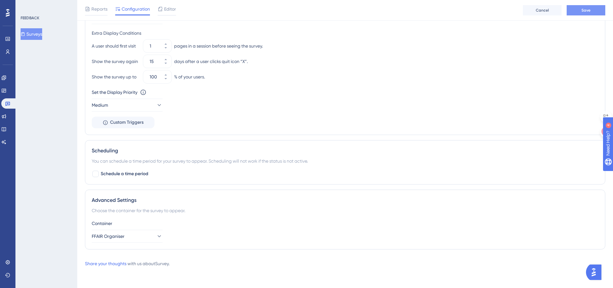
click at [591, 15] on div "Reports Configuration Editor Cancel Save" at bounding box center [345, 10] width 536 height 21
click at [588, 12] on span "Save" at bounding box center [586, 10] width 9 height 5
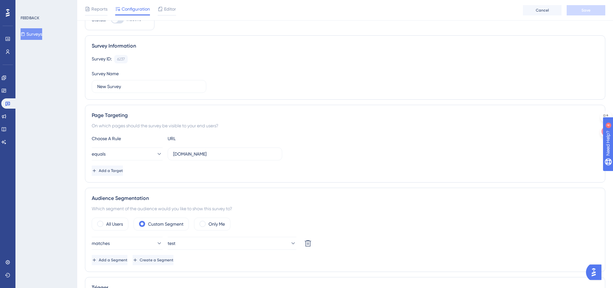
scroll to position [0, 0]
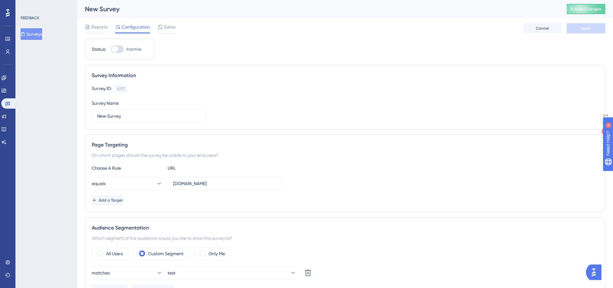
click at [118, 49] on div at bounding box center [117, 49] width 13 height 8
click at [111, 49] on input "Inactive" at bounding box center [111, 49] width 0 height 0
checkbox input "true"
click at [594, 28] on button "Save" at bounding box center [586, 28] width 39 height 10
click at [590, 10] on span "Publish Changes" at bounding box center [586, 8] width 31 height 5
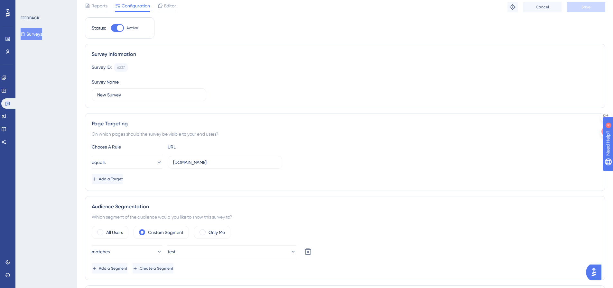
scroll to position [32, 0]
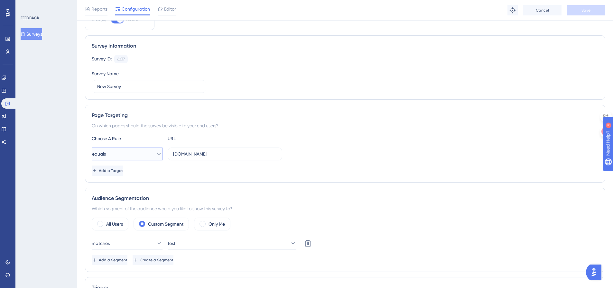
click at [139, 154] on button "equals" at bounding box center [127, 154] width 71 height 13
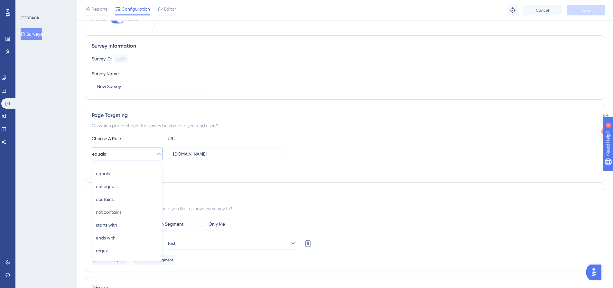
scroll to position [100, 0]
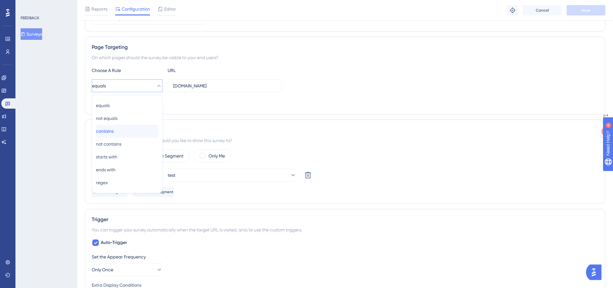
click at [114, 131] on span "contains" at bounding box center [105, 131] width 18 height 8
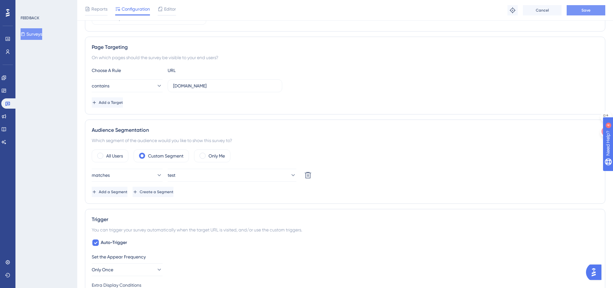
click at [583, 11] on span "Save" at bounding box center [586, 10] width 9 height 5
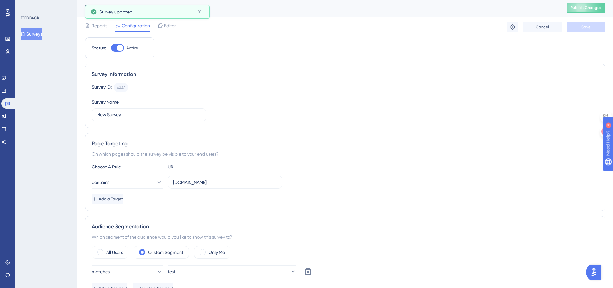
scroll to position [0, 0]
click at [584, 10] on span "Publish Changes" at bounding box center [586, 8] width 31 height 5
click at [100, 23] on div "Reports Configuration Editor Troubleshoot Cancel Save" at bounding box center [345, 28] width 520 height 21
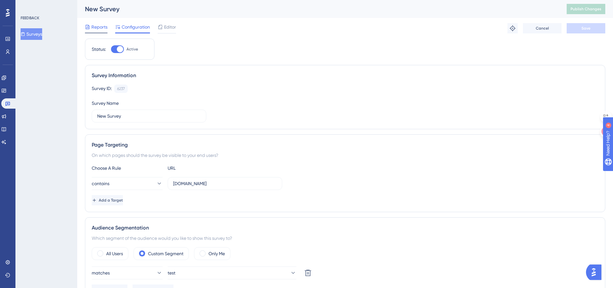
click at [101, 26] on span "Reports" at bounding box center [99, 27] width 16 height 8
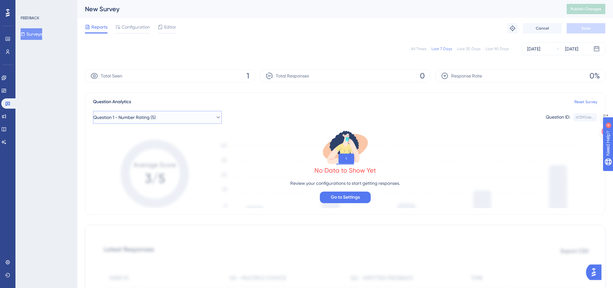
click at [209, 118] on button "Question 1 - Number Rating (5)" at bounding box center [157, 117] width 129 height 13
click at [140, 30] on span "Configuration" at bounding box center [136, 27] width 28 height 8
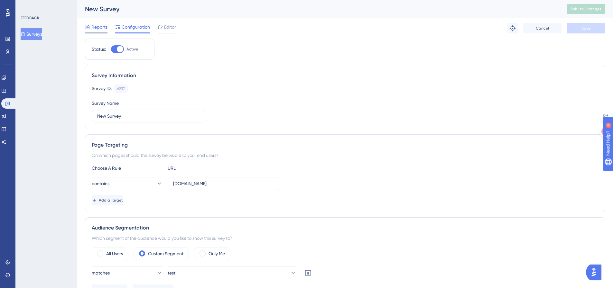
click at [98, 28] on span "Reports" at bounding box center [99, 27] width 16 height 8
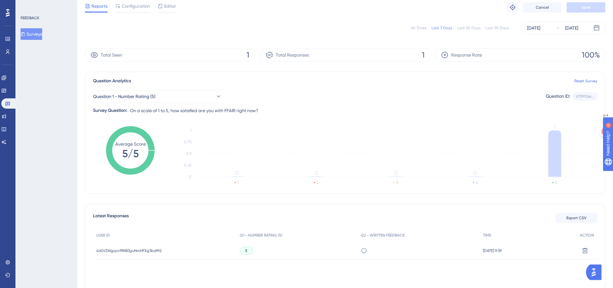
scroll to position [32, 0]
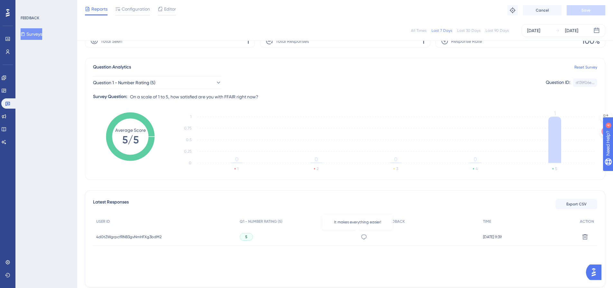
click at [361, 237] on icon at bounding box center [364, 237] width 6 height 6
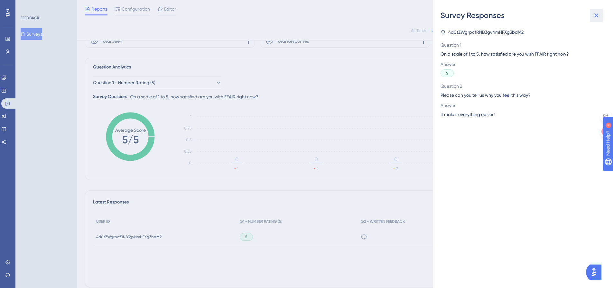
click at [595, 12] on icon at bounding box center [597, 16] width 8 height 8
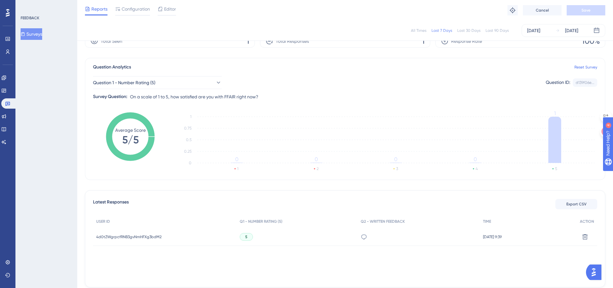
click at [145, 237] on span "4d0tZWgrpcfRNB3gvNmHFXg3bdM2" at bounding box center [128, 237] width 65 height 5
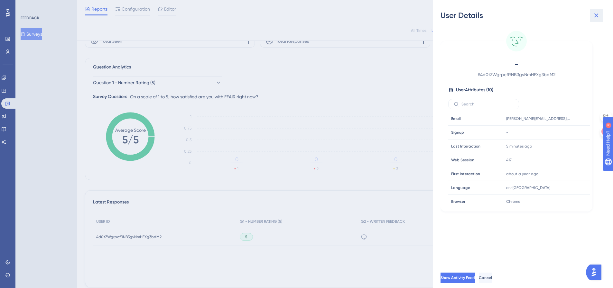
click at [598, 14] on icon at bounding box center [597, 16] width 8 height 8
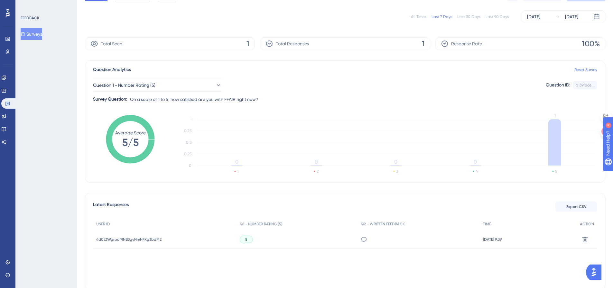
scroll to position [0, 0]
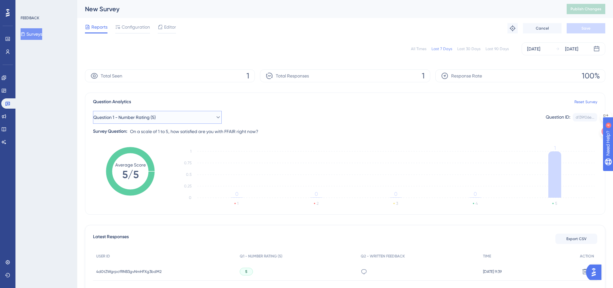
click at [188, 115] on button "Question 1 - Number Rating (5)" at bounding box center [157, 117] width 129 height 13
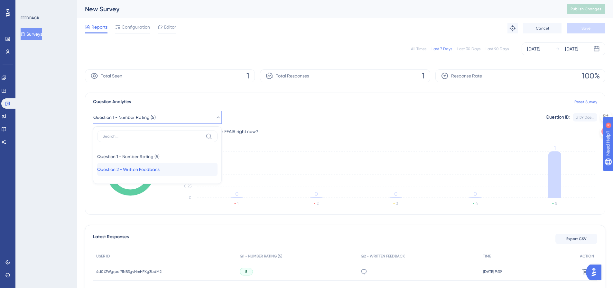
click at [172, 166] on div "Question 2 - Written Feedback Question 2 - Written Feedback" at bounding box center [157, 169] width 120 height 13
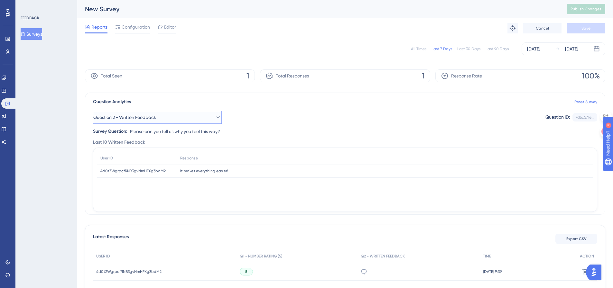
click at [167, 117] on button "Question 2 - Written Feedback" at bounding box center [157, 117] width 129 height 13
click at [149, 157] on span "Question 1 - Number Rating (5)" at bounding box center [128, 157] width 62 height 8
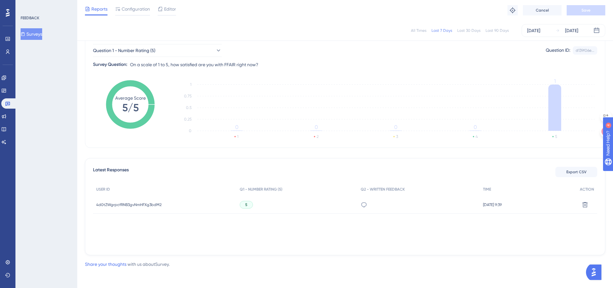
scroll to position [65, 0]
click at [5, 119] on link at bounding box center [3, 116] width 5 height 10
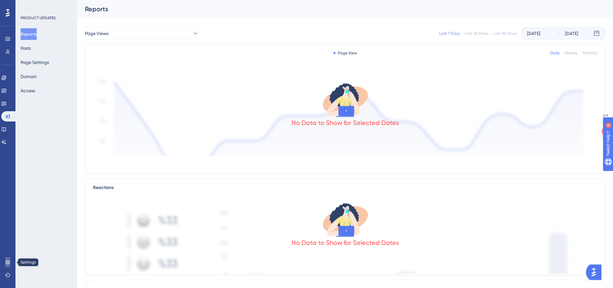
click at [5, 261] on link at bounding box center [7, 262] width 5 height 10
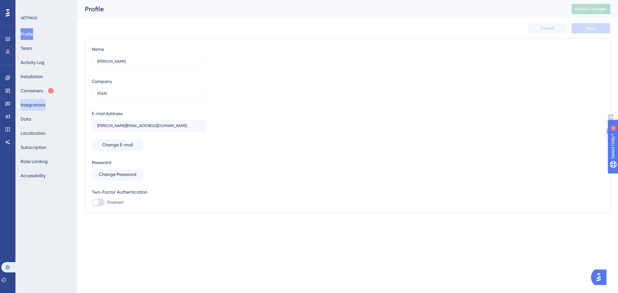
click at [32, 107] on button "Integrations" at bounding box center [33, 105] width 25 height 12
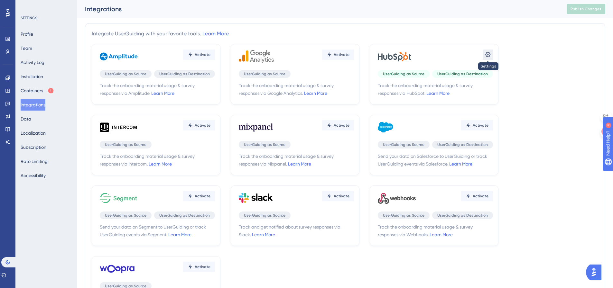
click at [486, 52] on icon at bounding box center [488, 54] width 6 height 6
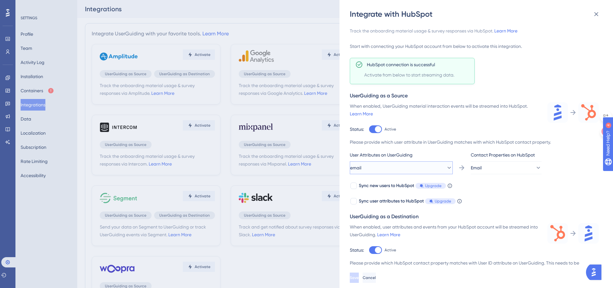
click at [381, 172] on button "email" at bounding box center [401, 168] width 103 height 13
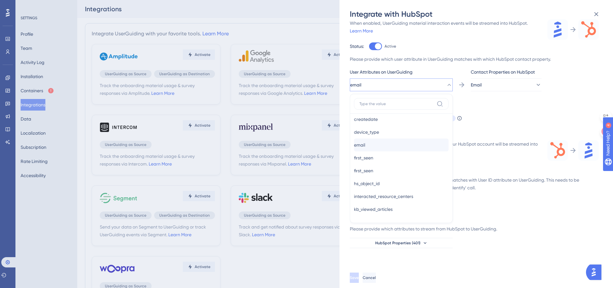
scroll to position [97, 0]
click at [534, 123] on div "Track the onboarding material usage & survey responses via HubSpot. Learn More …" at bounding box center [474, 96] width 249 height 304
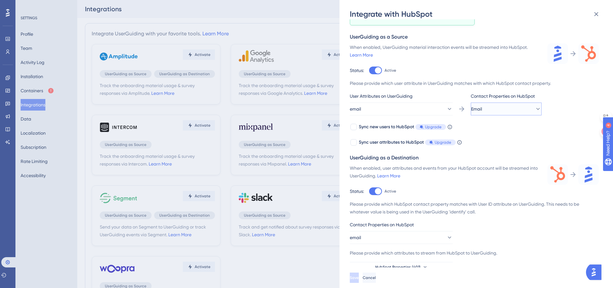
click at [539, 107] on button "Email" at bounding box center [506, 109] width 71 height 13
click at [352, 141] on div at bounding box center [354, 142] width 6 height 6
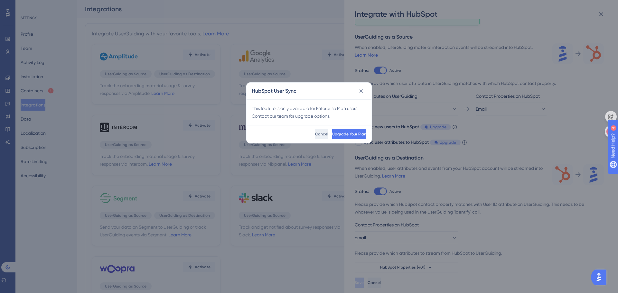
click at [315, 135] on span "Cancel" at bounding box center [321, 134] width 13 height 5
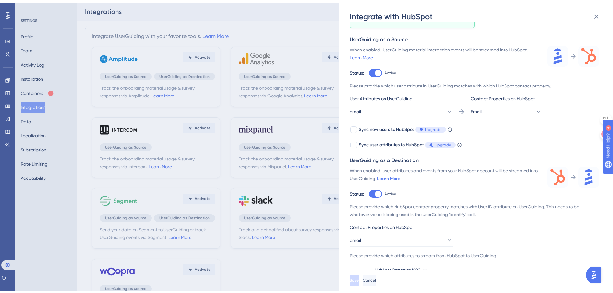
scroll to position [32, 0]
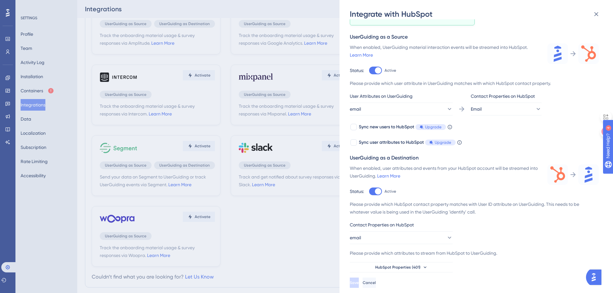
click at [376, 74] on div at bounding box center [378, 70] width 6 height 6
click at [369, 130] on input "Active" at bounding box center [369, 129] width 0 height 0
checkbox input "false"
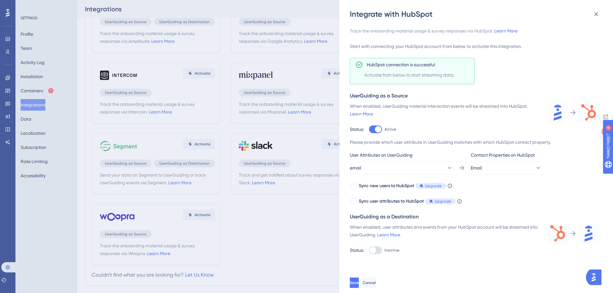
scroll to position [47, 0]
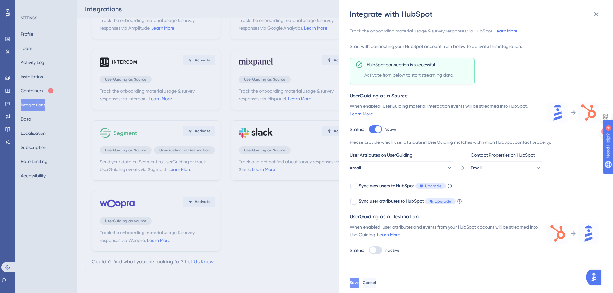
click at [359, 284] on button "Save" at bounding box center [354, 283] width 9 height 10
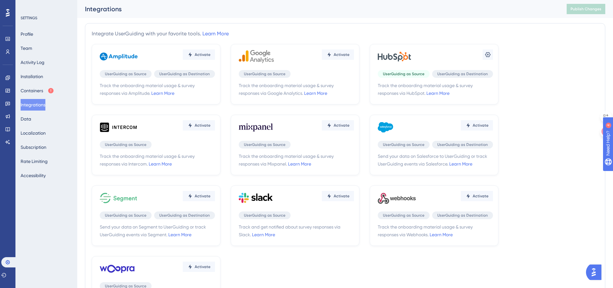
click at [594, 274] on img "Open AI Assistant Launcher" at bounding box center [594, 273] width 12 height 12
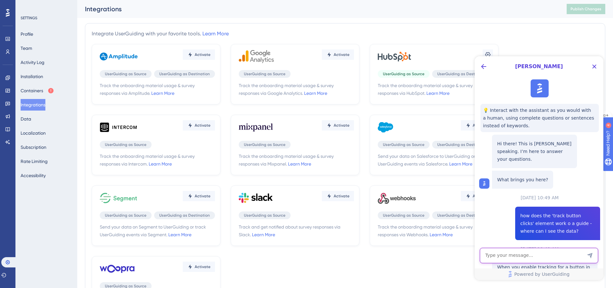
click at [531, 254] on textarea "AI Assistant Text Input" at bounding box center [539, 255] width 118 height 15
type textarea "hubspot integration not working"
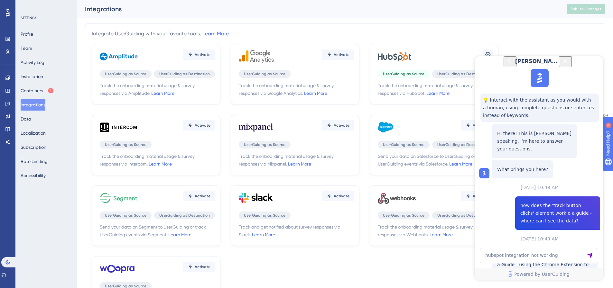
scroll to position [406, 0]
click at [9, 119] on icon at bounding box center [7, 116] width 5 height 5
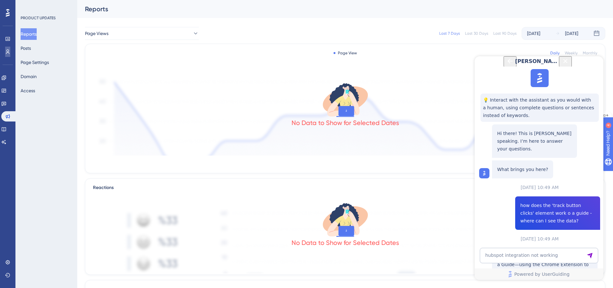
click at [9, 47] on link at bounding box center [7, 52] width 5 height 10
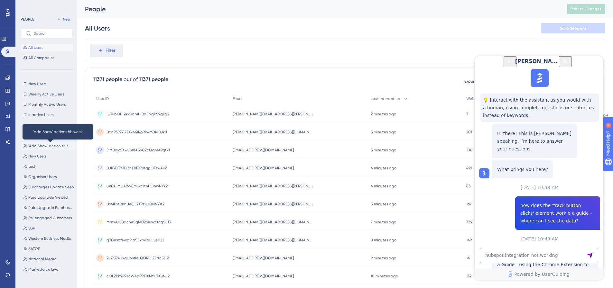
click at [37, 148] on span "'Add Show' action this week" at bounding box center [51, 146] width 46 height 5
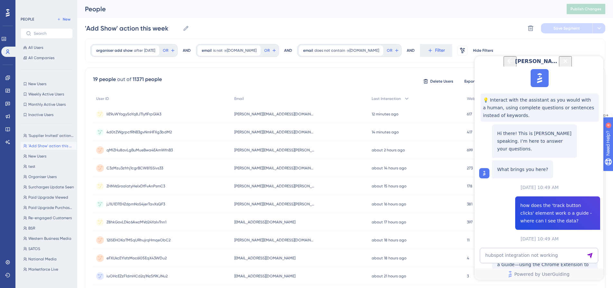
click at [569, 65] on icon "Close Button" at bounding box center [566, 61] width 8 height 8
